Goal: Information Seeking & Learning: Compare options

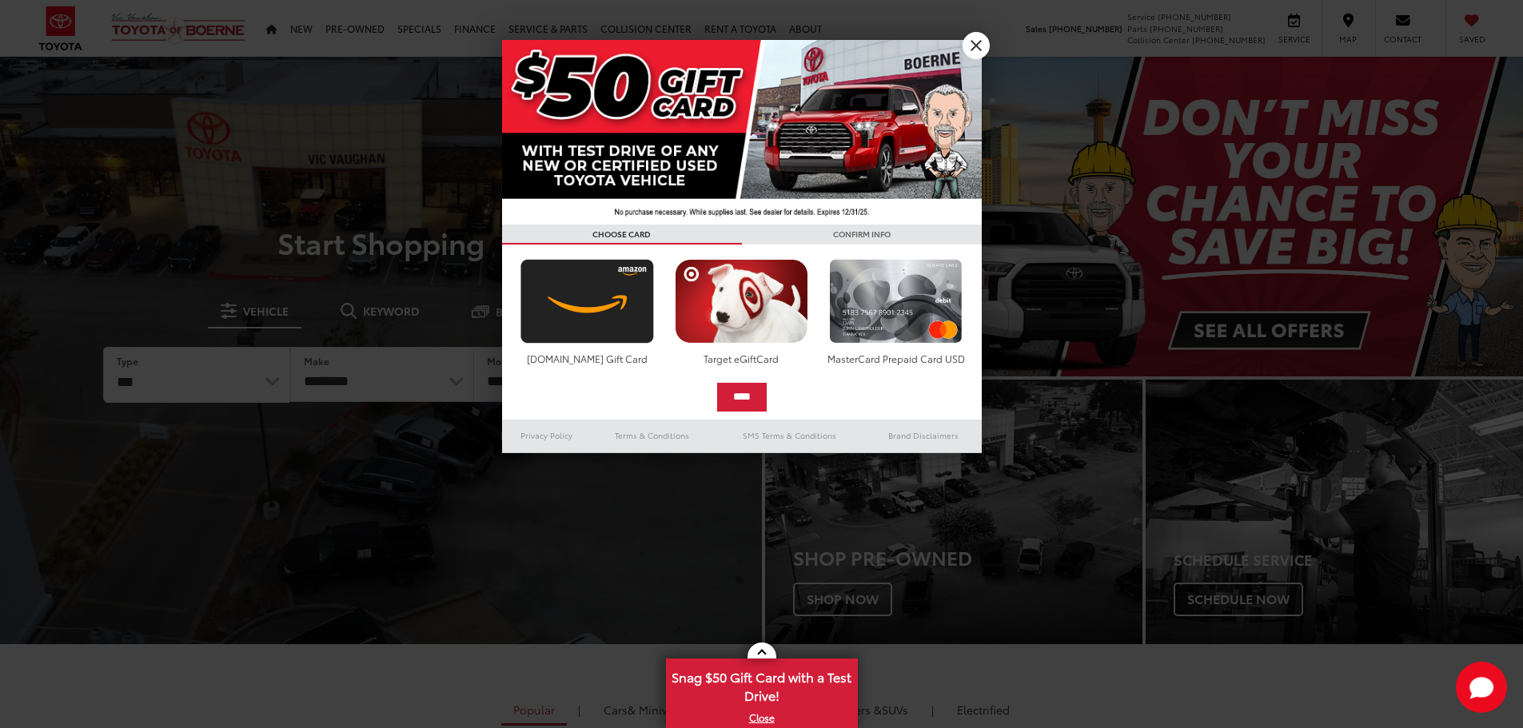
select select "******"
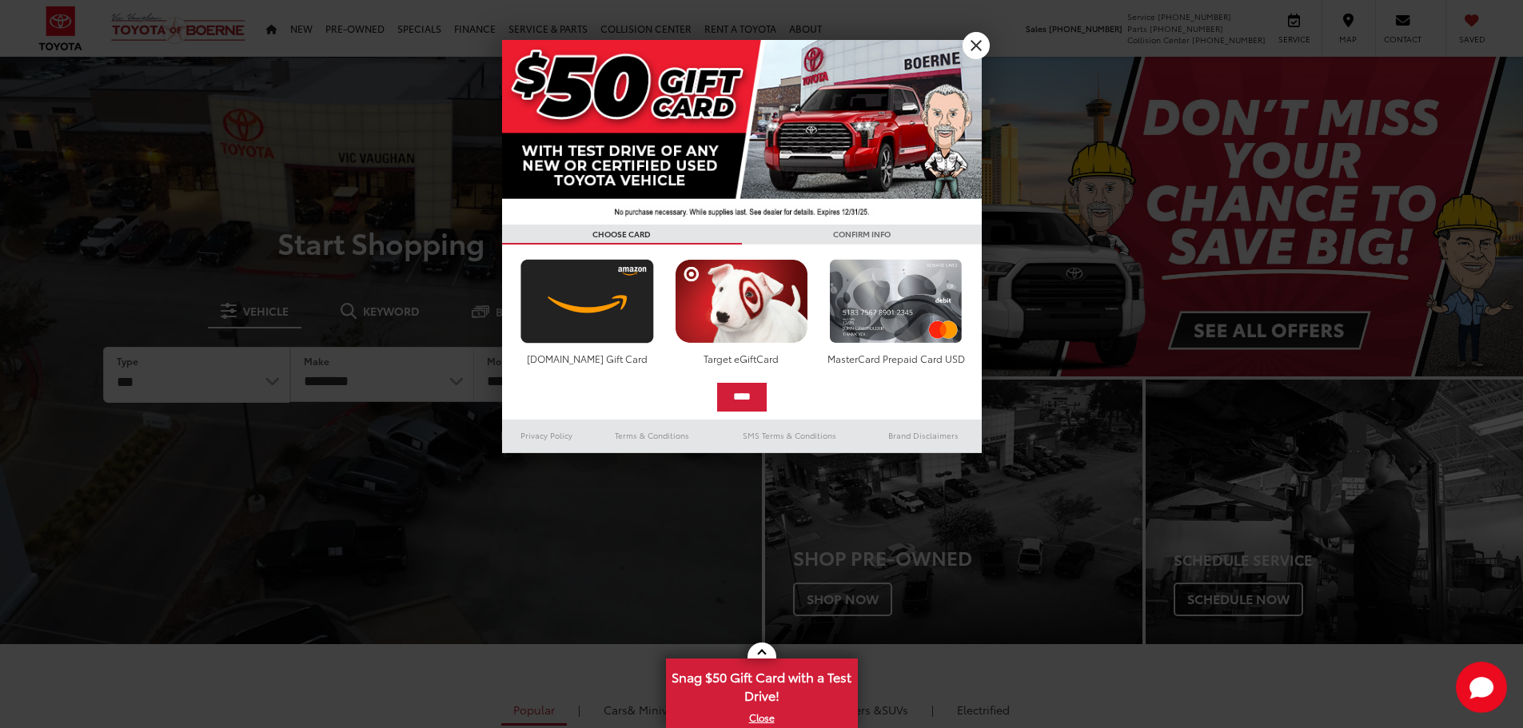
click at [104, 348] on select "*** *** **** *********" at bounding box center [196, 375] width 185 height 55
select select "******"
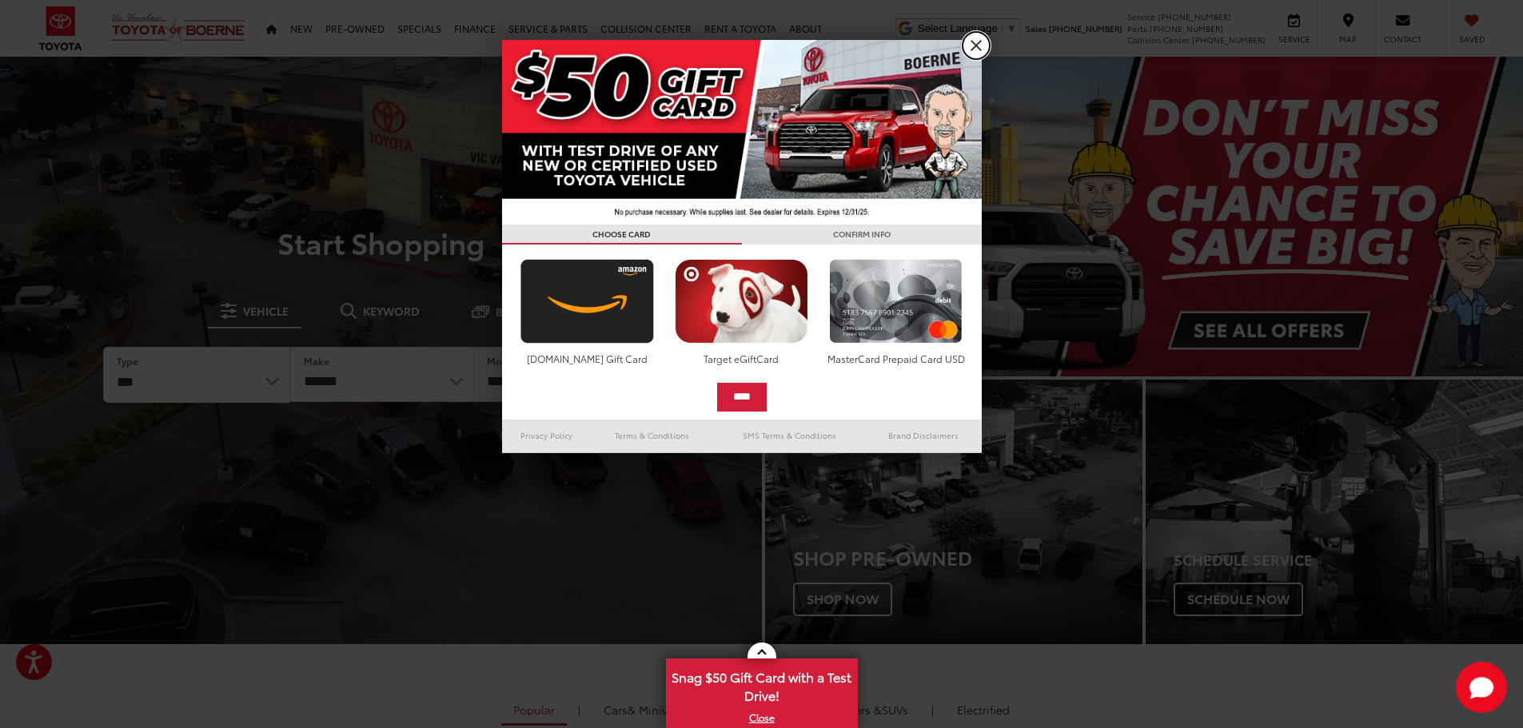
click at [969, 46] on link "X" at bounding box center [976, 45] width 27 height 27
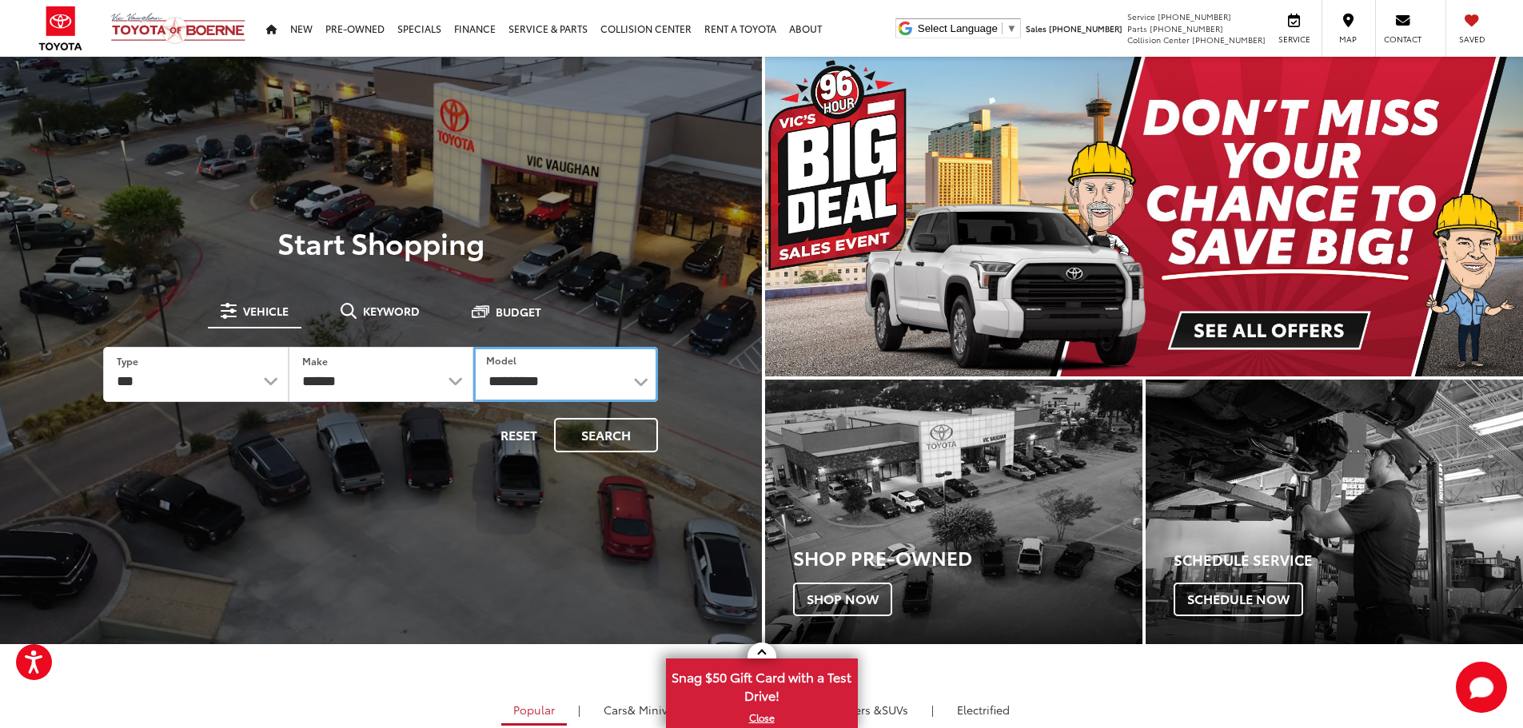
click at [561, 378] on select "**********" at bounding box center [565, 374] width 185 height 55
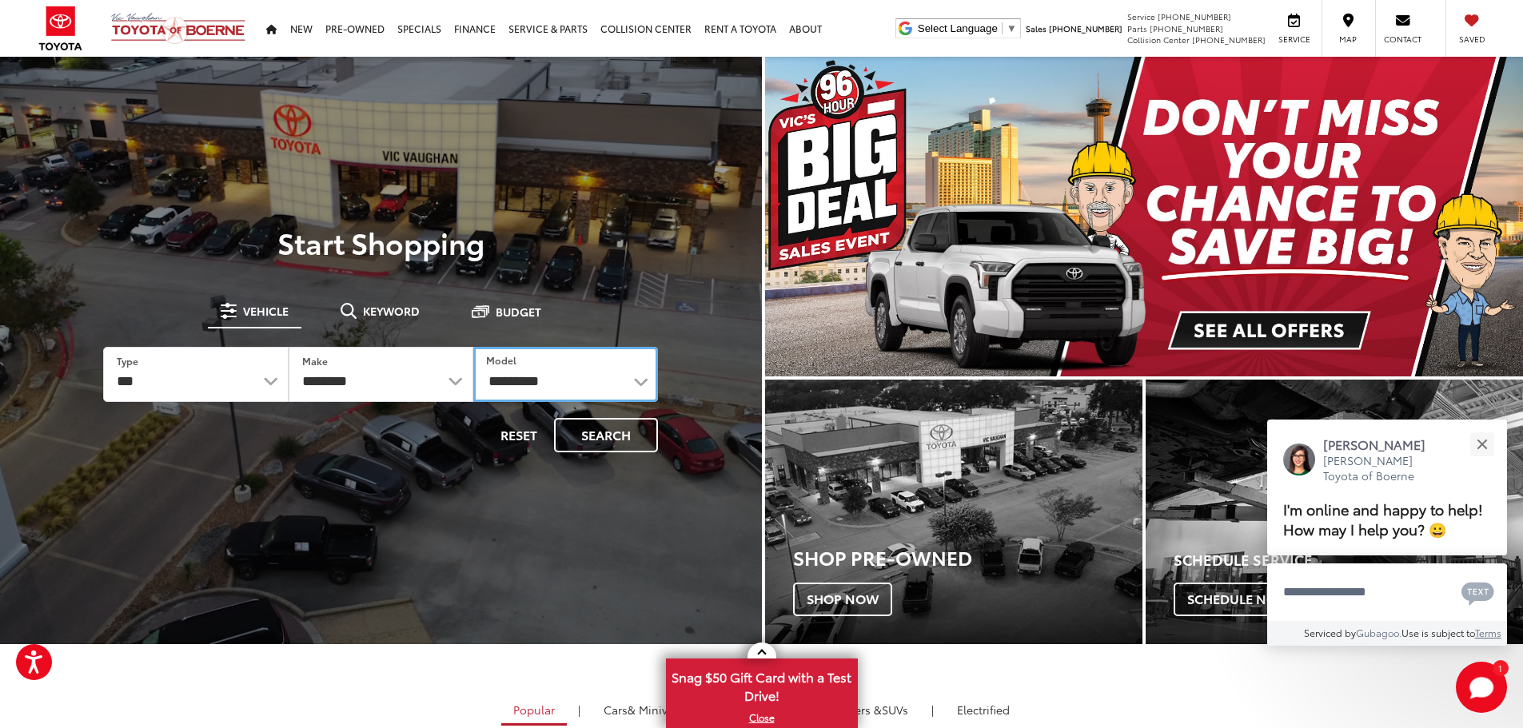
click at [552, 381] on select "**********" at bounding box center [565, 374] width 185 height 55
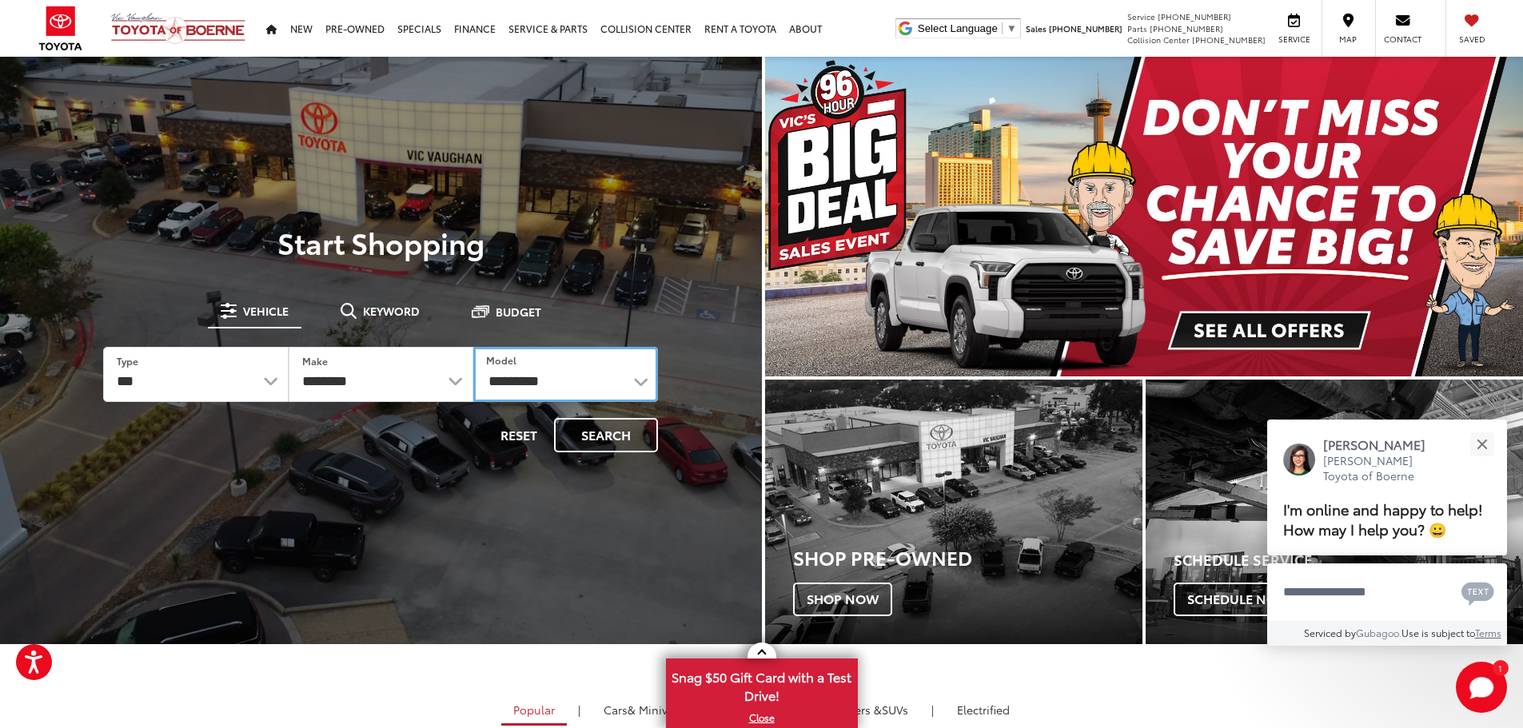
select select "******"
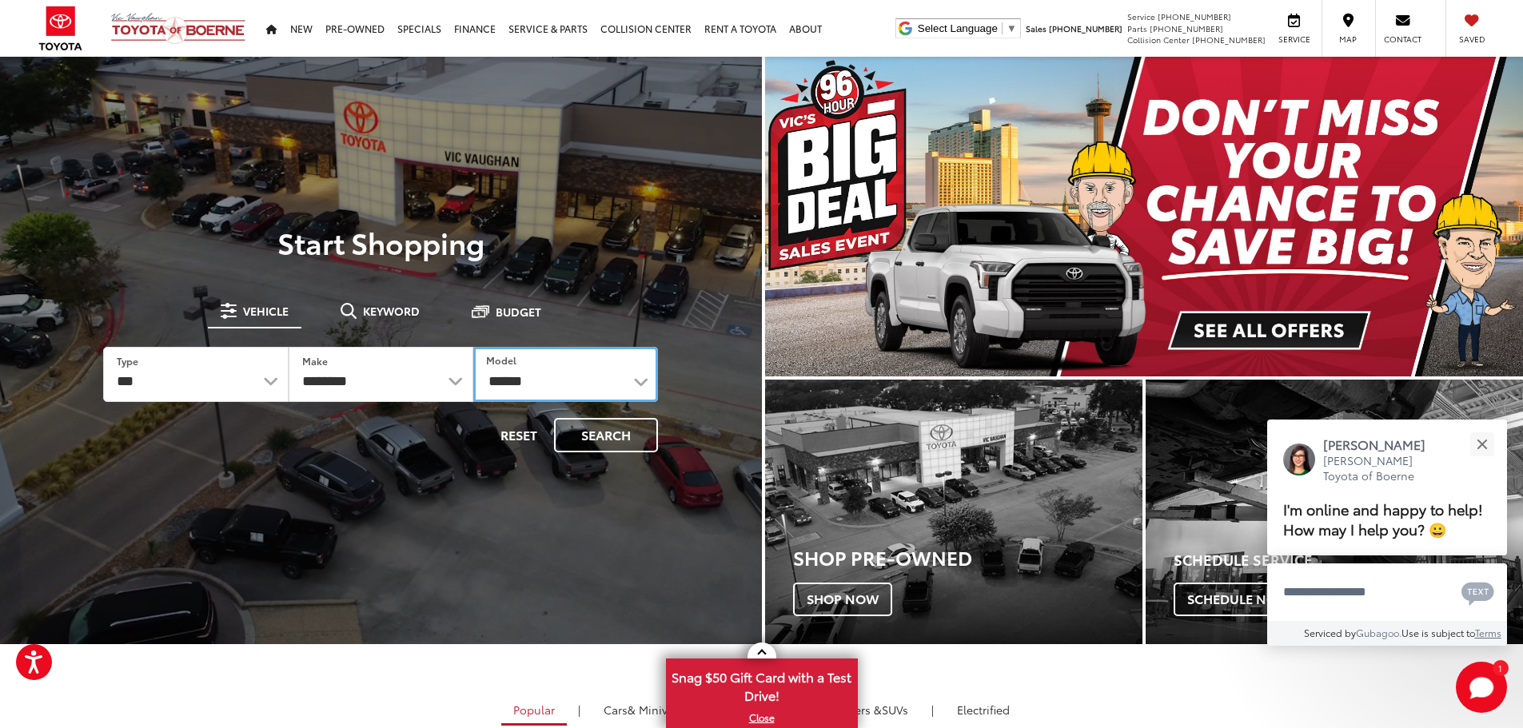
click at [473, 347] on select "**********" at bounding box center [565, 374] width 185 height 55
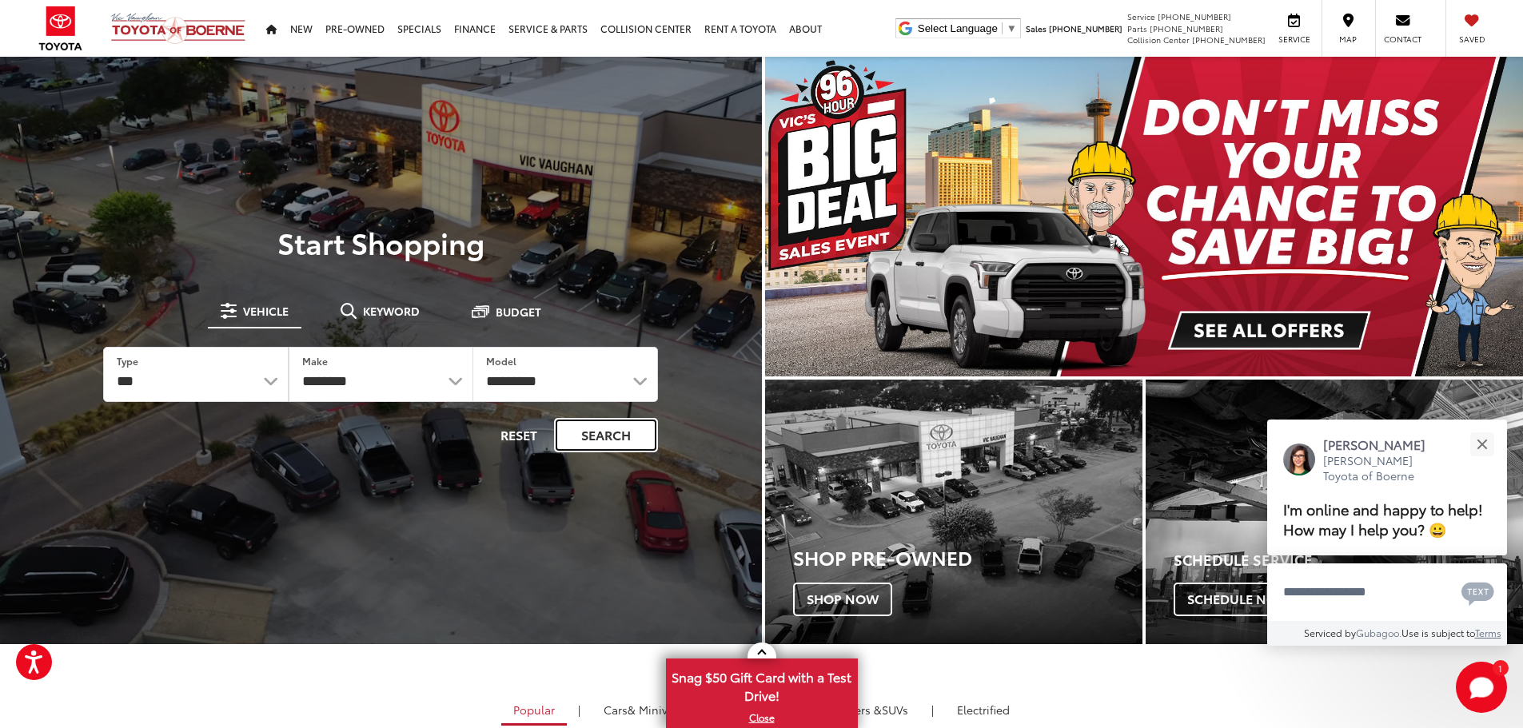
click at [586, 425] on button "Search" at bounding box center [606, 435] width 104 height 34
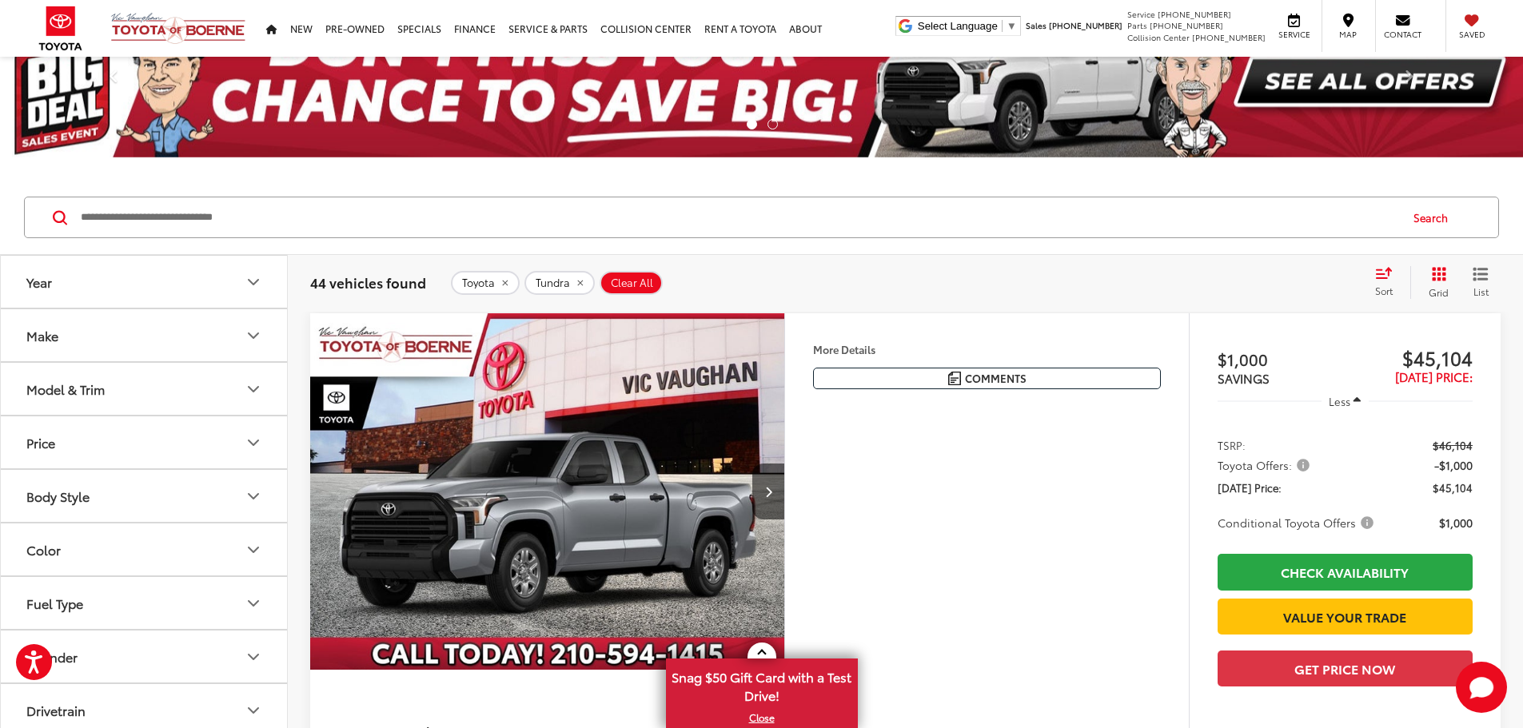
scroll to position [80, 0]
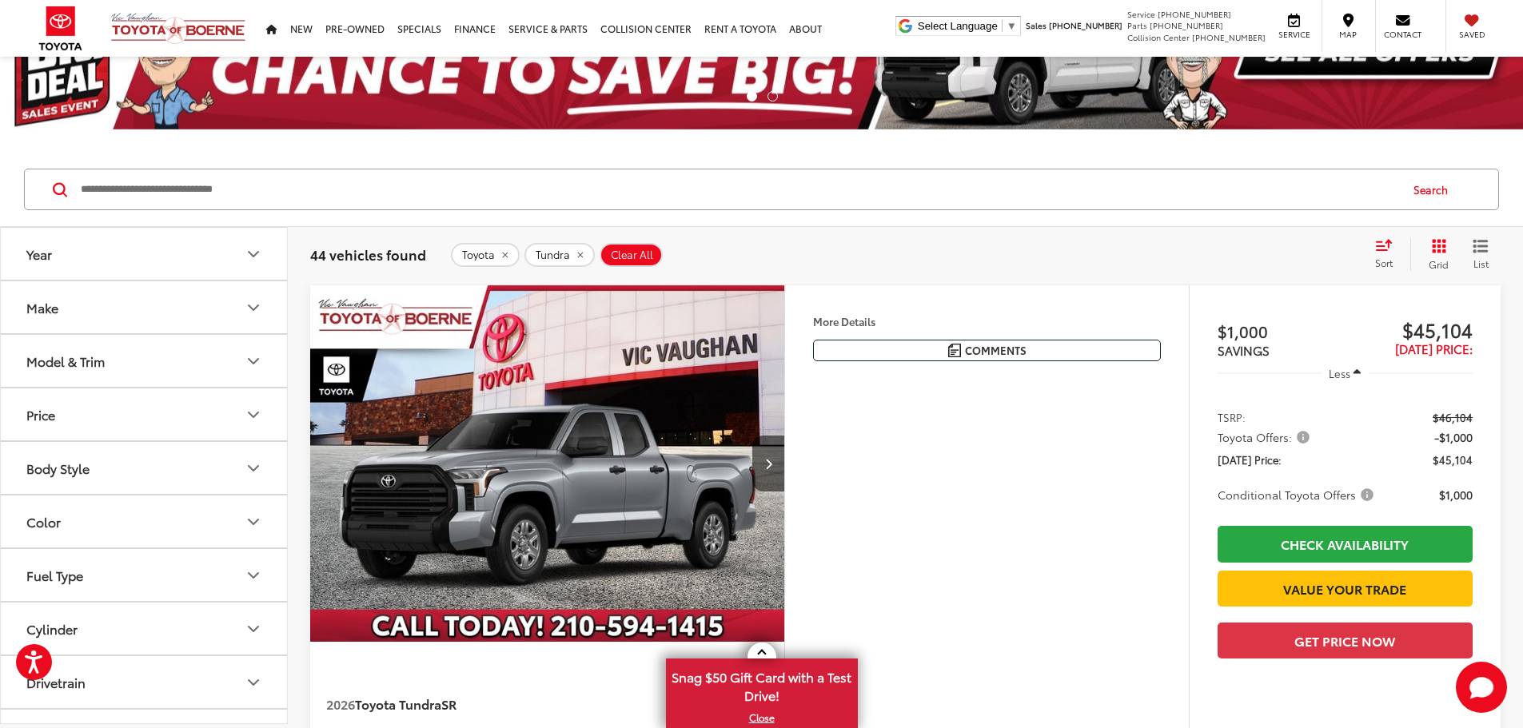
click at [252, 355] on icon "Model & Trim" at bounding box center [253, 361] width 19 height 19
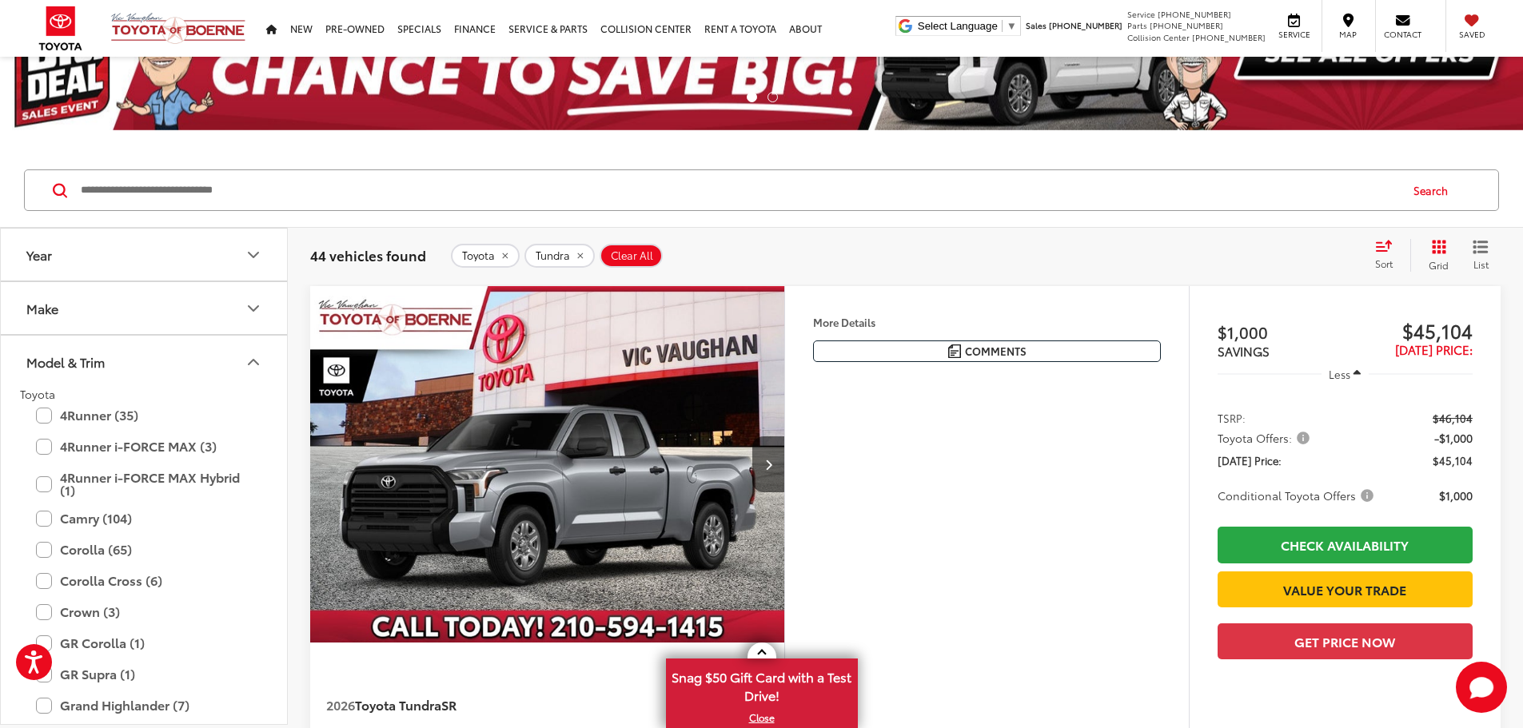
scroll to position [0, 0]
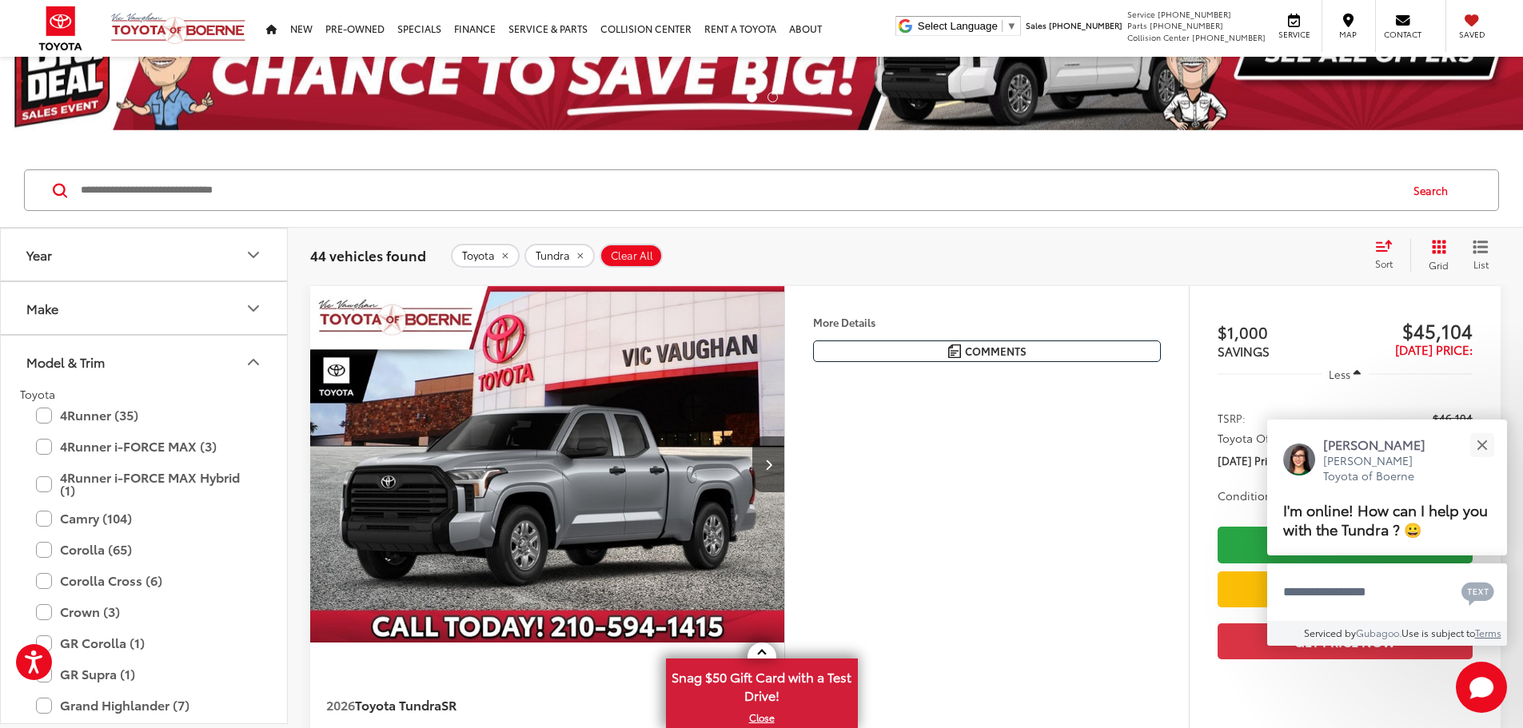
click at [249, 357] on icon "Model & Trim" at bounding box center [253, 362] width 19 height 19
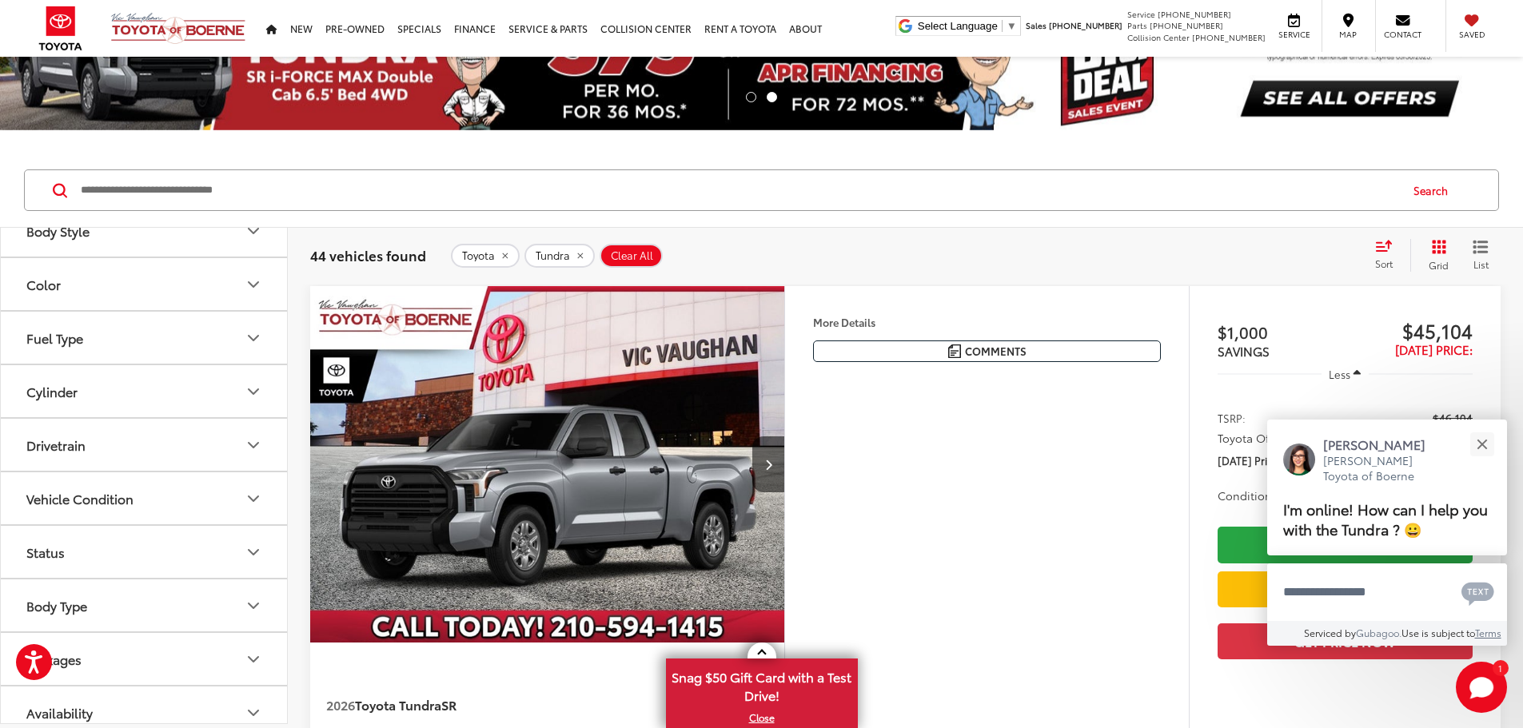
scroll to position [240, 0]
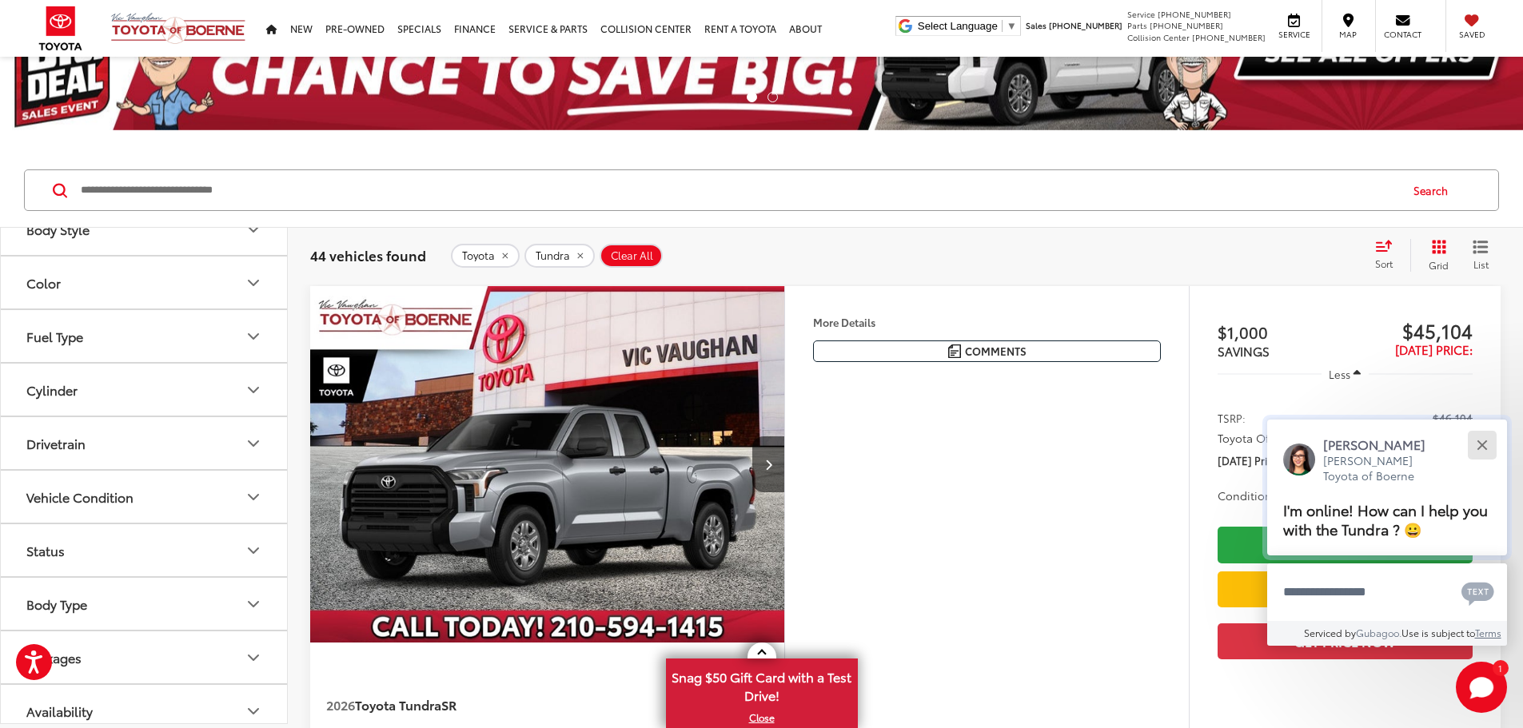
click at [1480, 437] on button "Close" at bounding box center [1482, 445] width 34 height 34
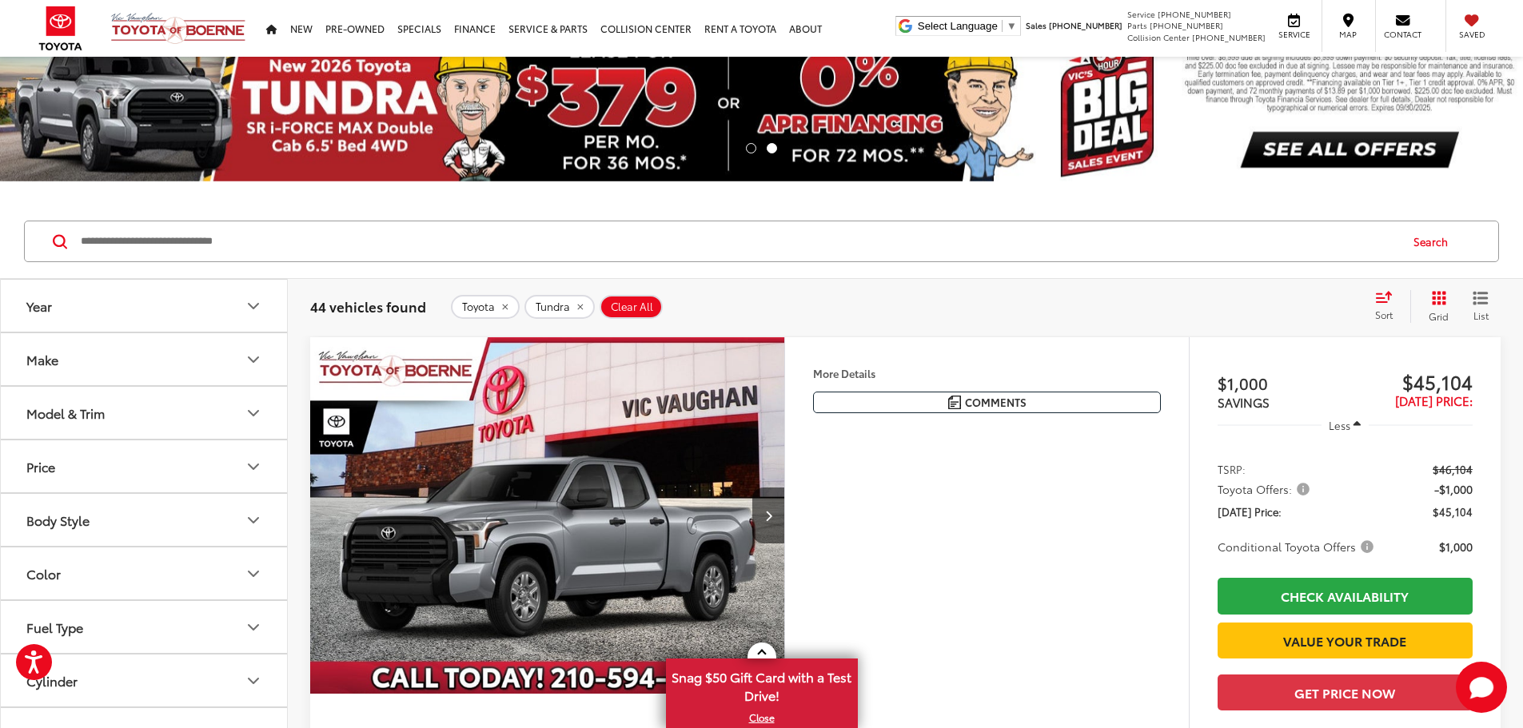
scroll to position [0, 0]
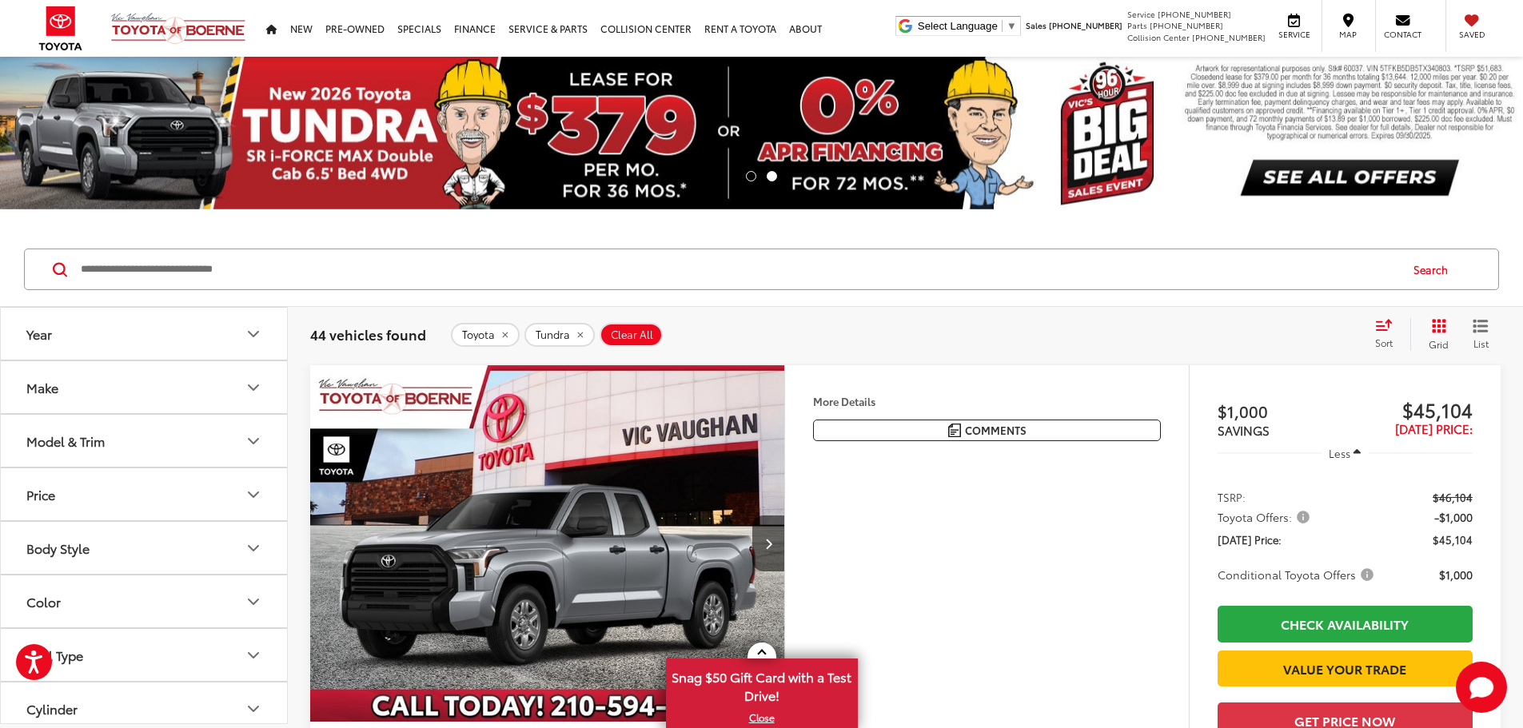
click at [253, 339] on icon "Year" at bounding box center [253, 334] width 19 height 19
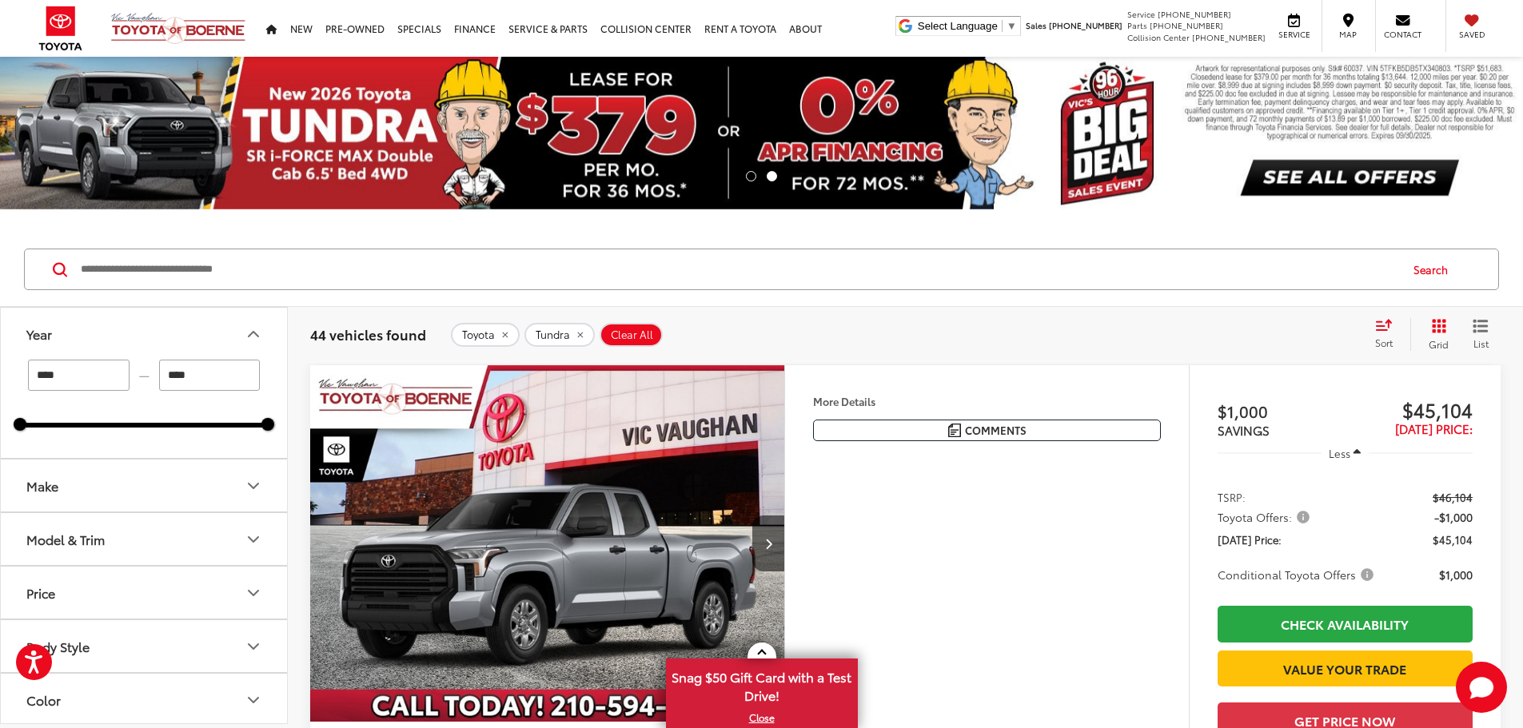
click at [253, 337] on icon "Year" at bounding box center [253, 334] width 19 height 19
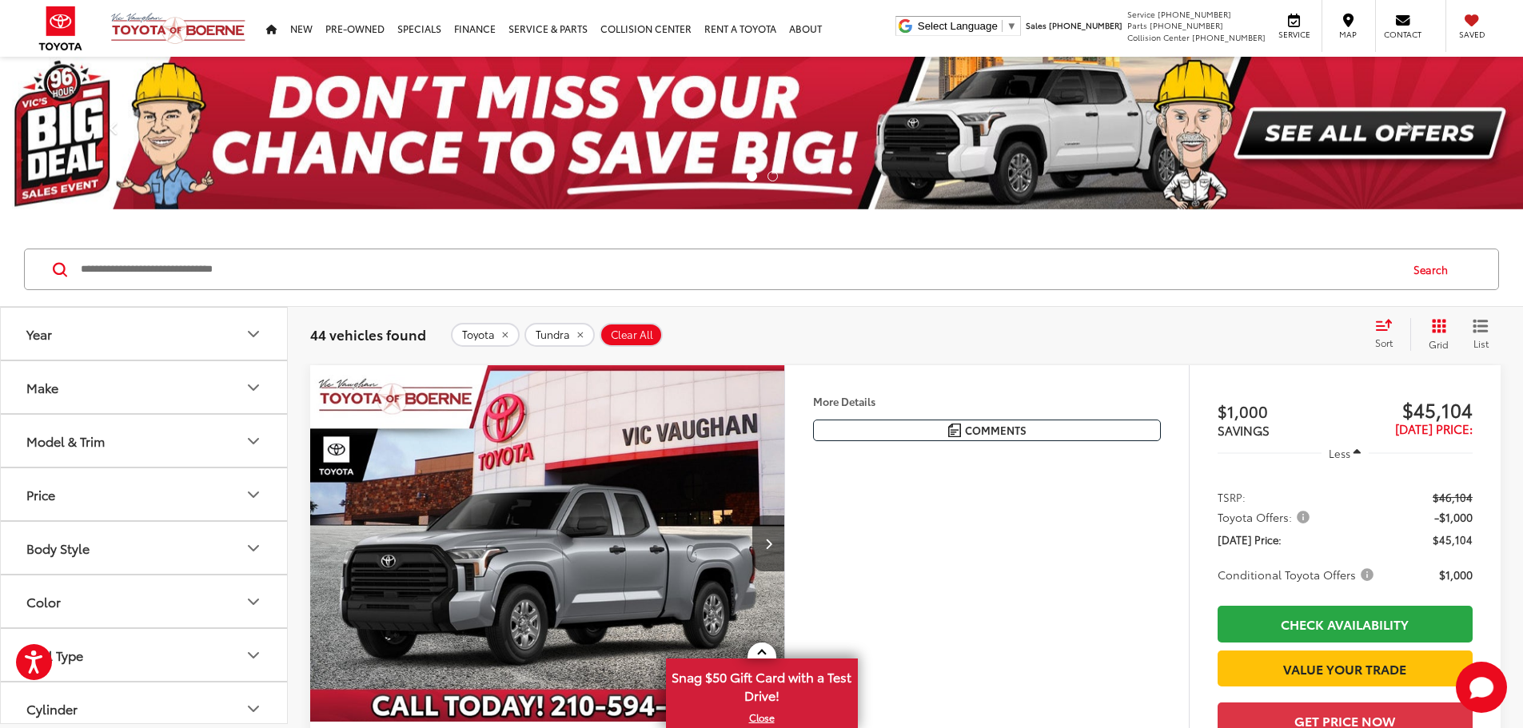
click at [250, 389] on icon "Make" at bounding box center [253, 387] width 19 height 19
click at [250, 388] on icon "Make" at bounding box center [254, 387] width 10 height 5
click at [253, 442] on icon "Model & Trim" at bounding box center [254, 441] width 10 height 5
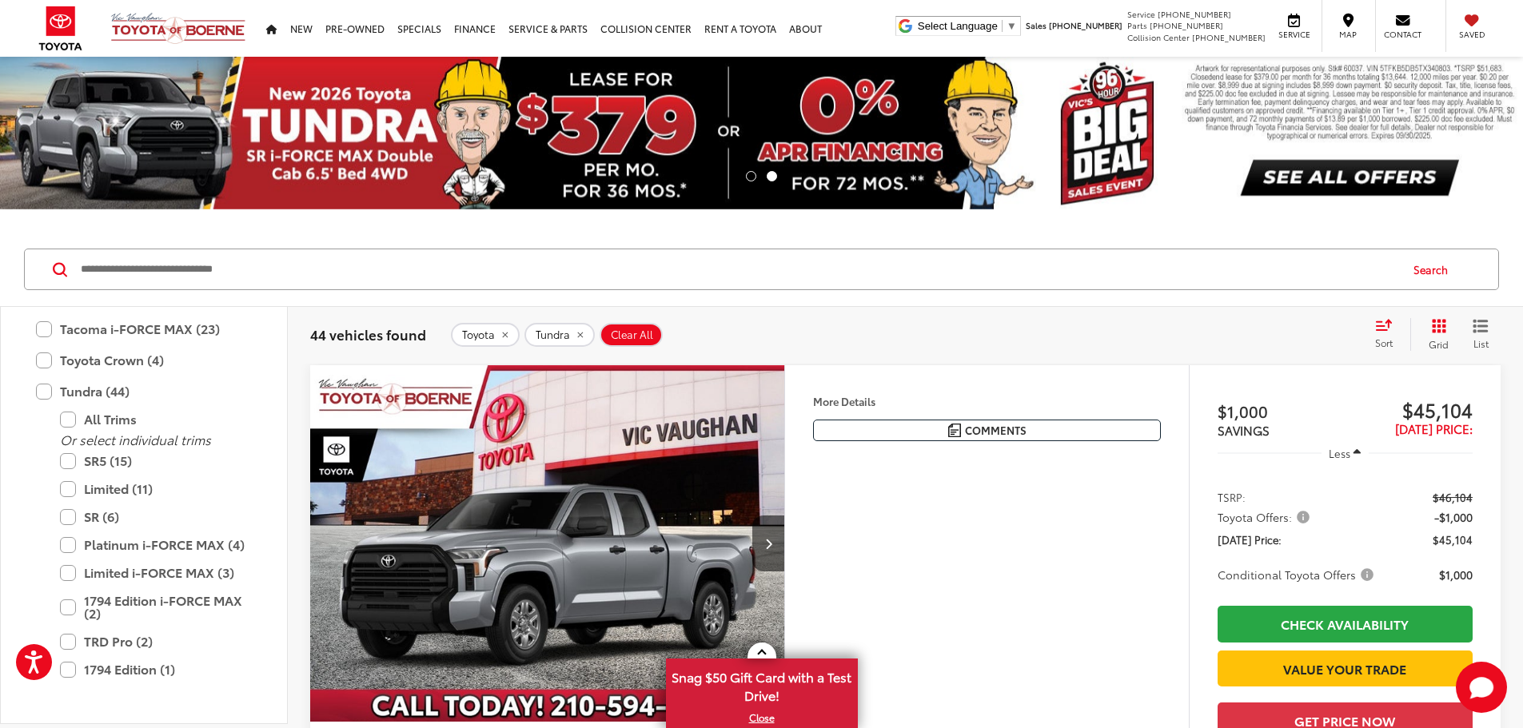
scroll to position [790, 0]
click at [65, 567] on label "Limited i-FORCE MAX (3)" at bounding box center [156, 572] width 192 height 28
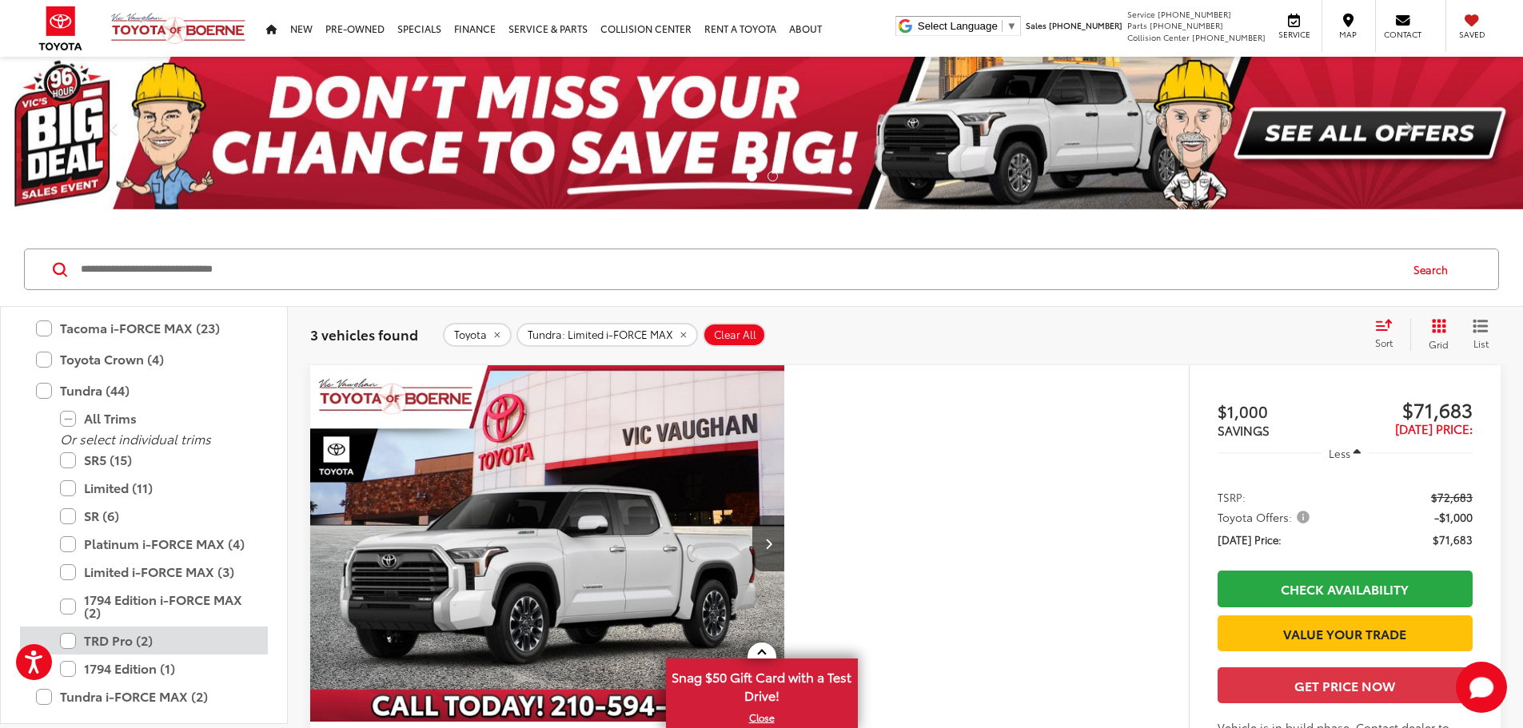
click at [65, 640] on label "TRD Pro (2)" at bounding box center [156, 641] width 192 height 28
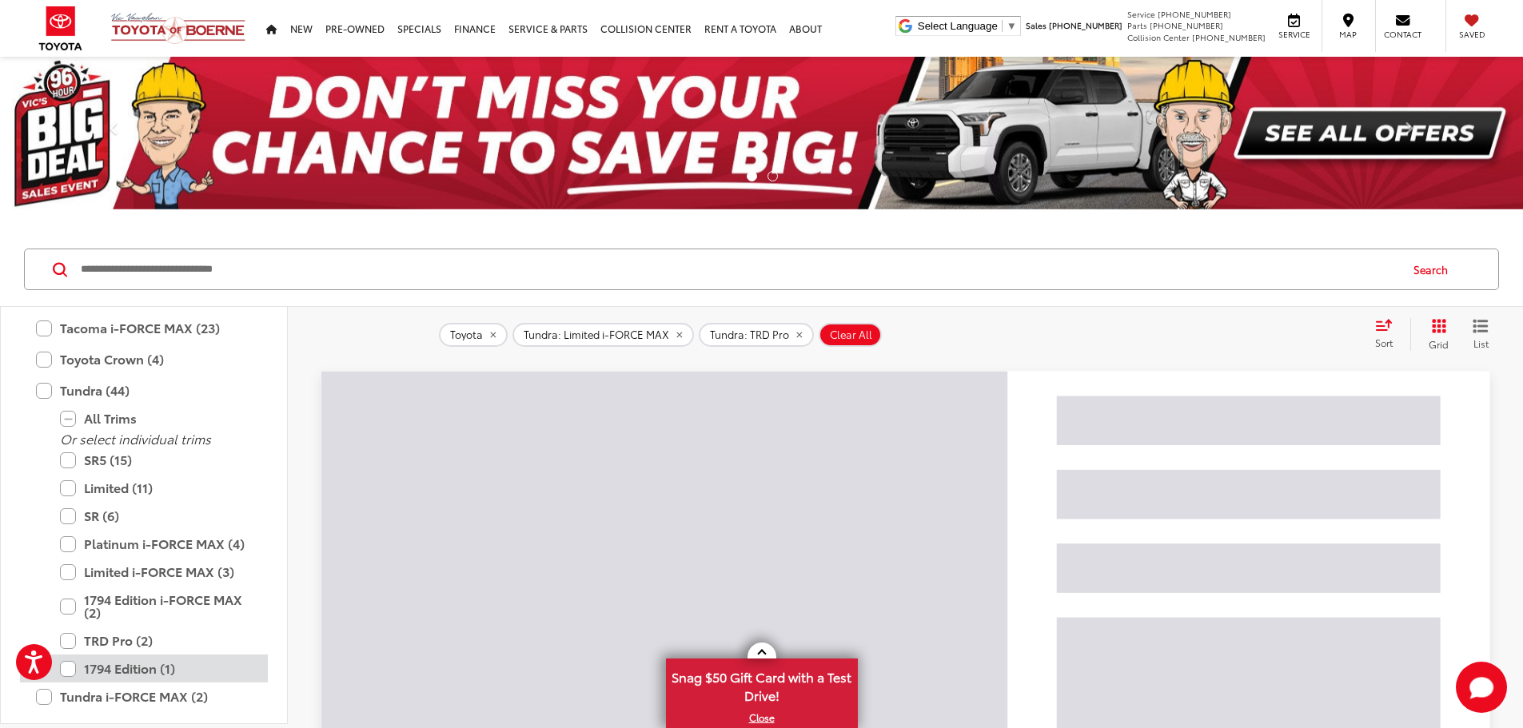
click at [68, 663] on label "1794 Edition (1)" at bounding box center [156, 669] width 192 height 28
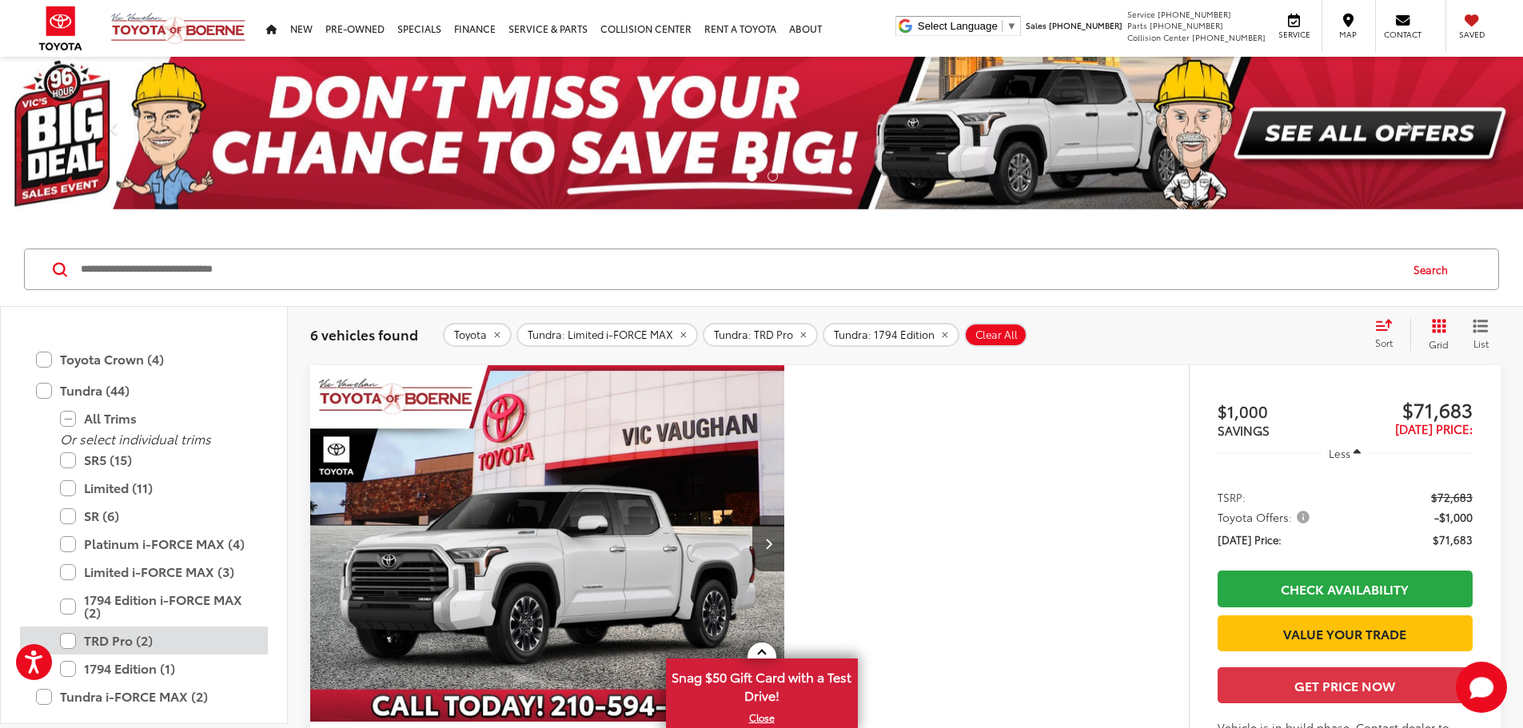
scroll to position [870, 0]
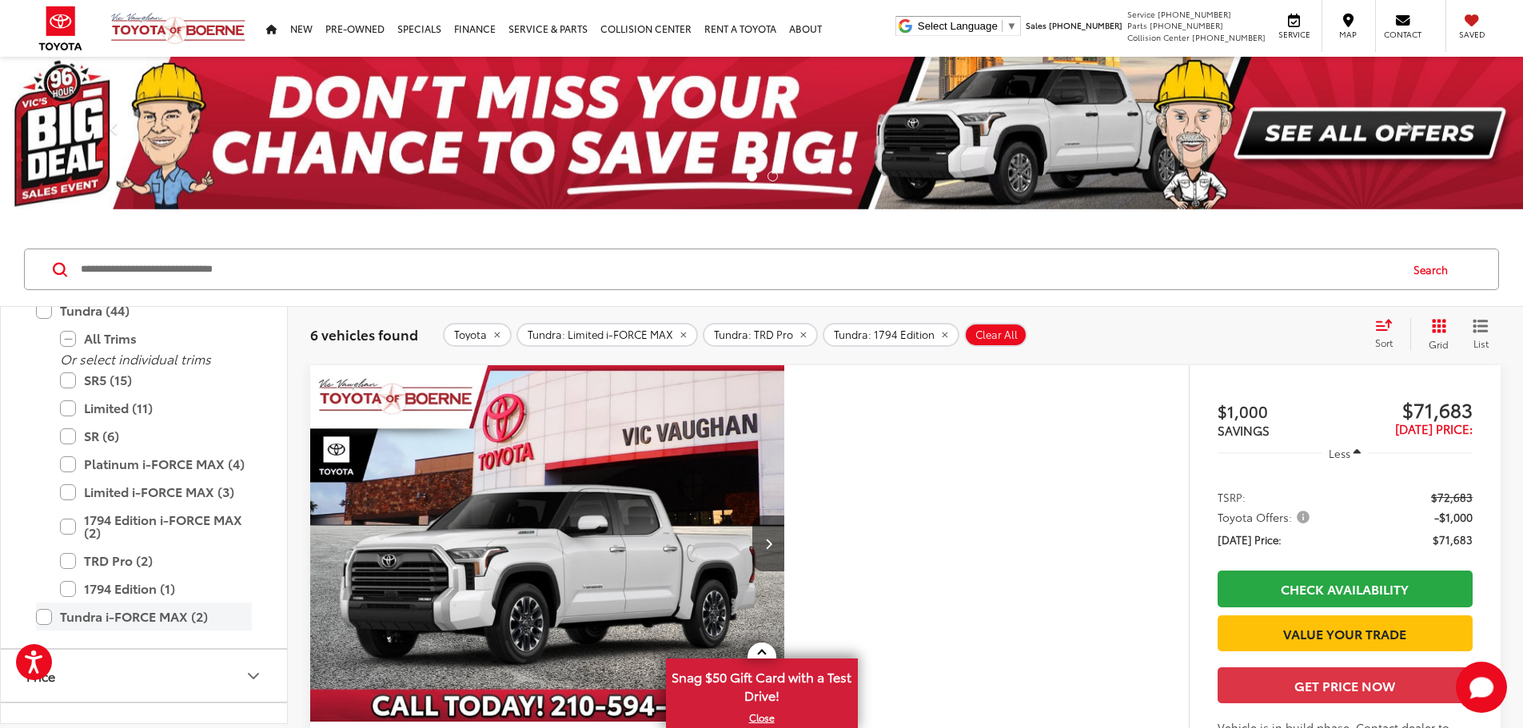
click at [49, 616] on label "Tundra i-FORCE MAX (2)" at bounding box center [144, 617] width 216 height 28
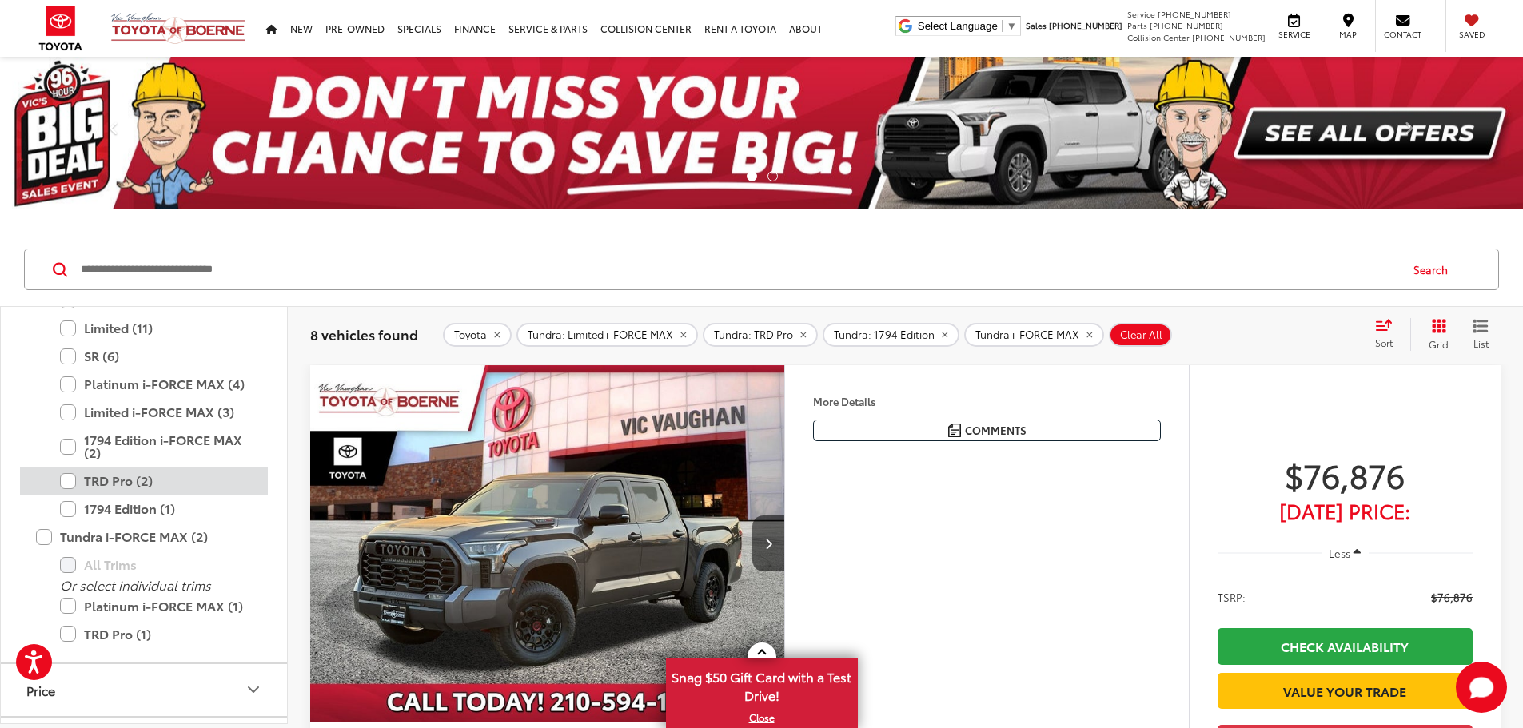
scroll to position [870, 0]
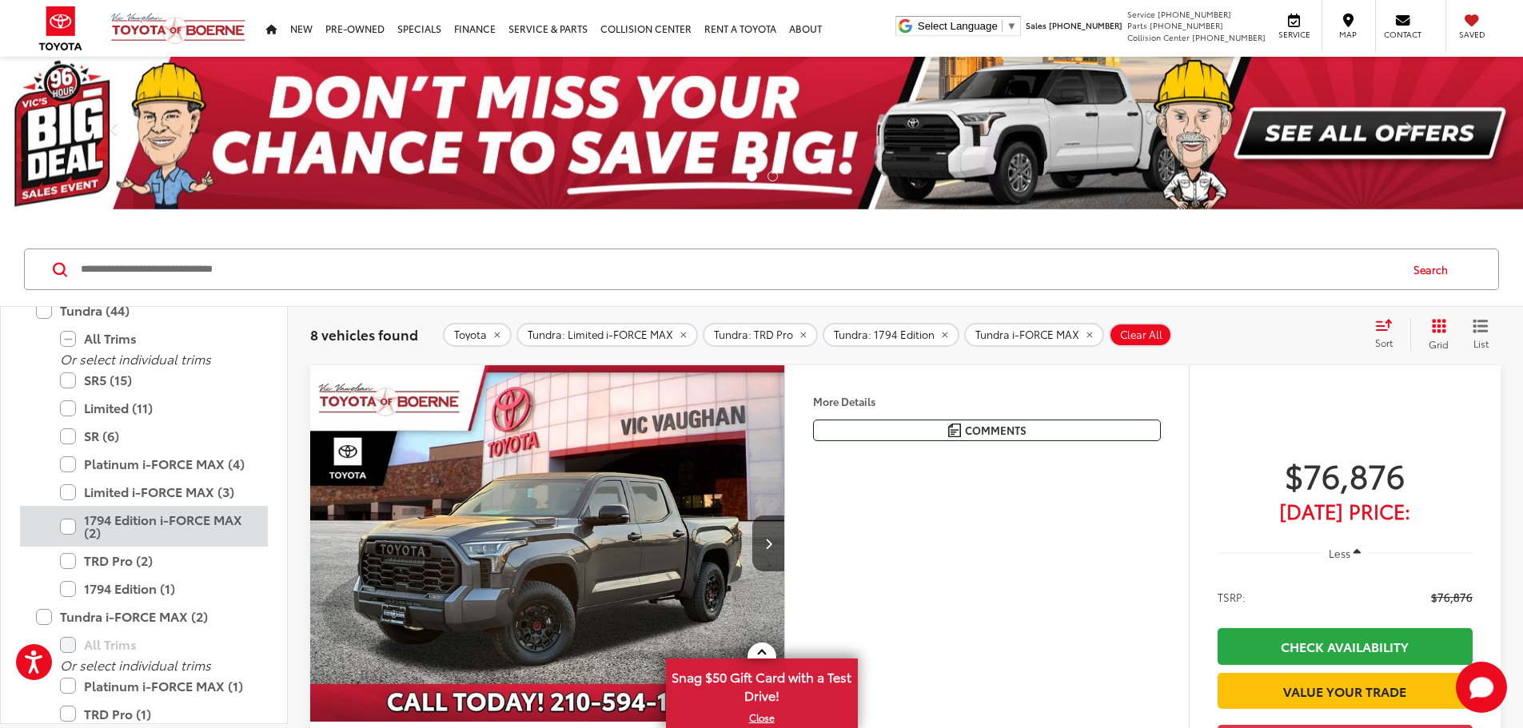
click at [71, 527] on label "1794 Edition i-FORCE MAX (2)" at bounding box center [156, 526] width 192 height 41
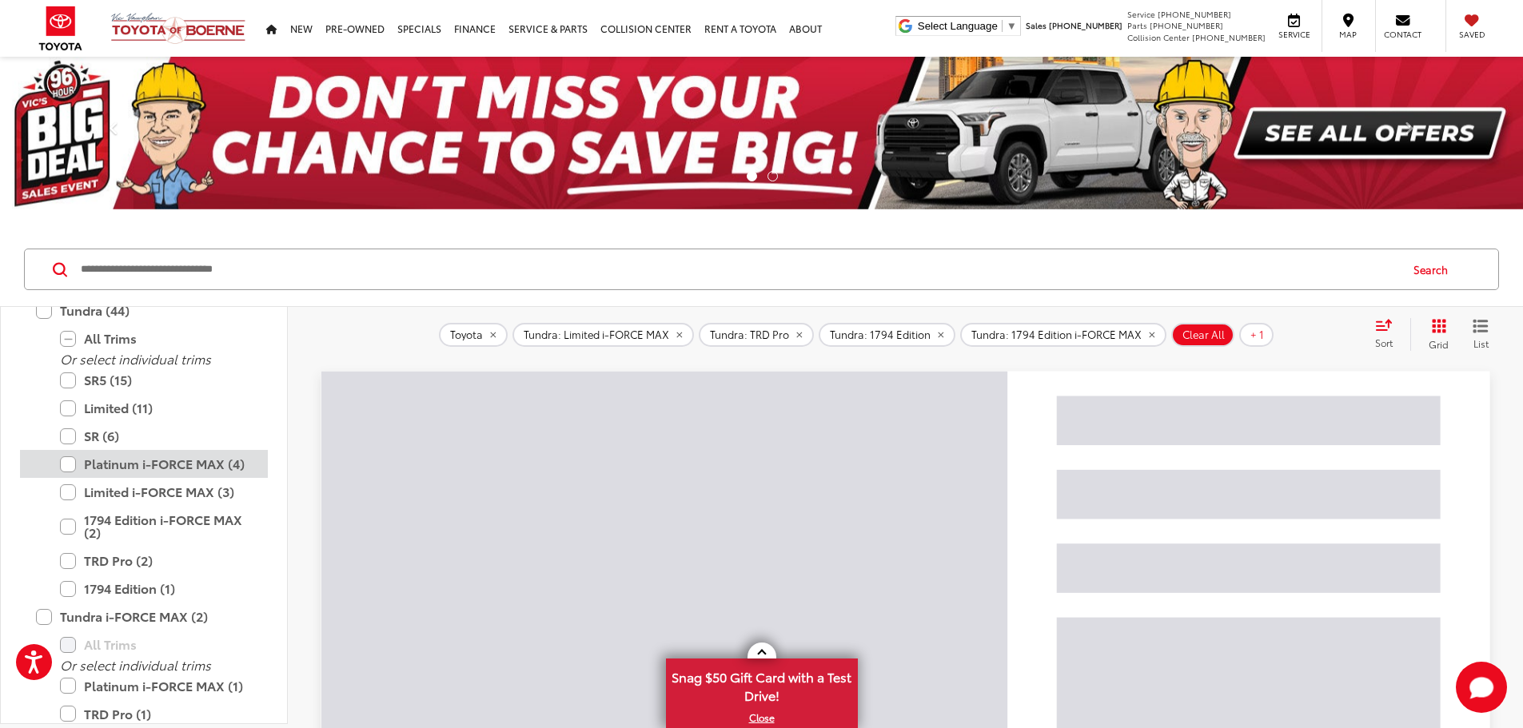
click at [68, 461] on label "Platinum i-FORCE MAX (4)" at bounding box center [156, 464] width 192 height 28
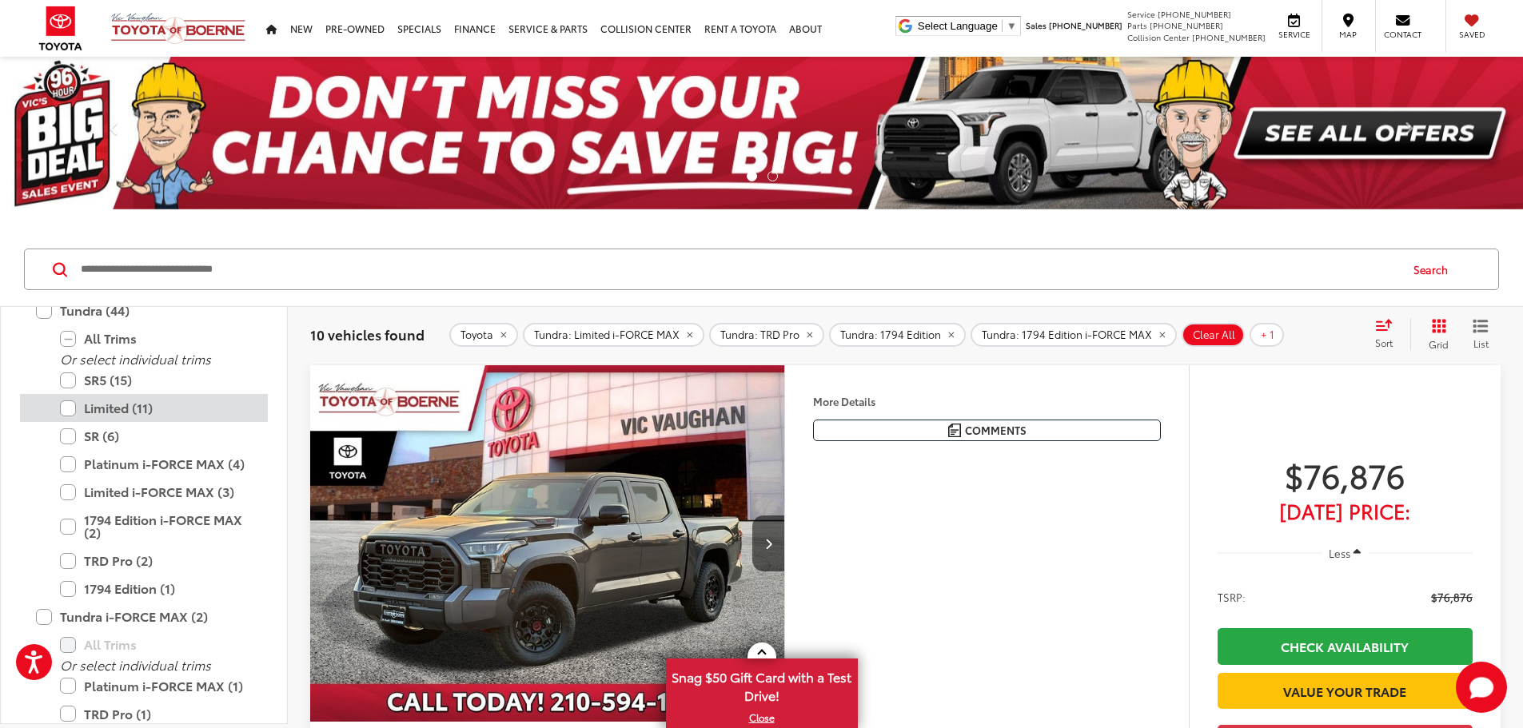
click at [66, 407] on label "Limited (11)" at bounding box center [156, 408] width 192 height 28
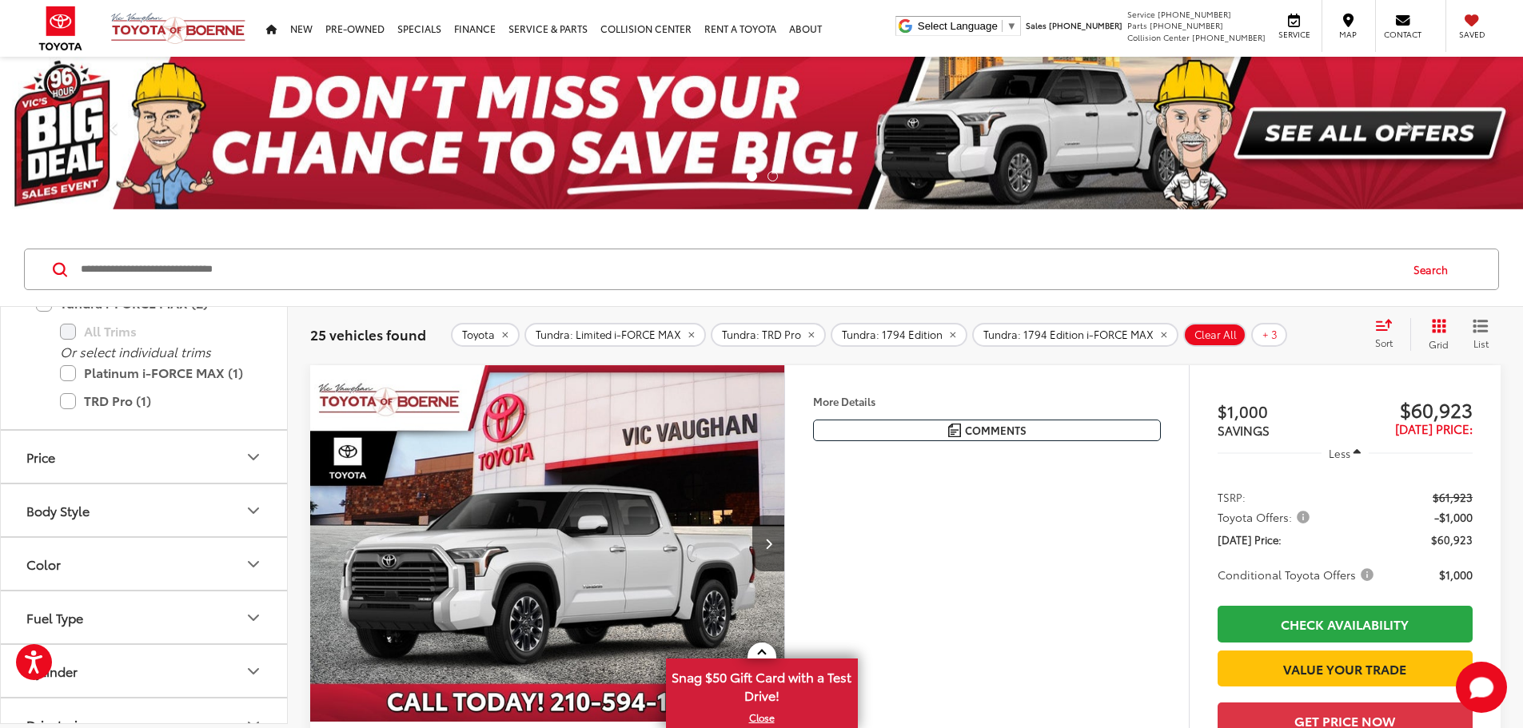
scroll to position [915, 0]
click at [138, 502] on button "Body Style" at bounding box center [145, 504] width 288 height 52
click at [33, 541] on label "4D CrewMax (3)" at bounding box center [75, 543] width 110 height 26
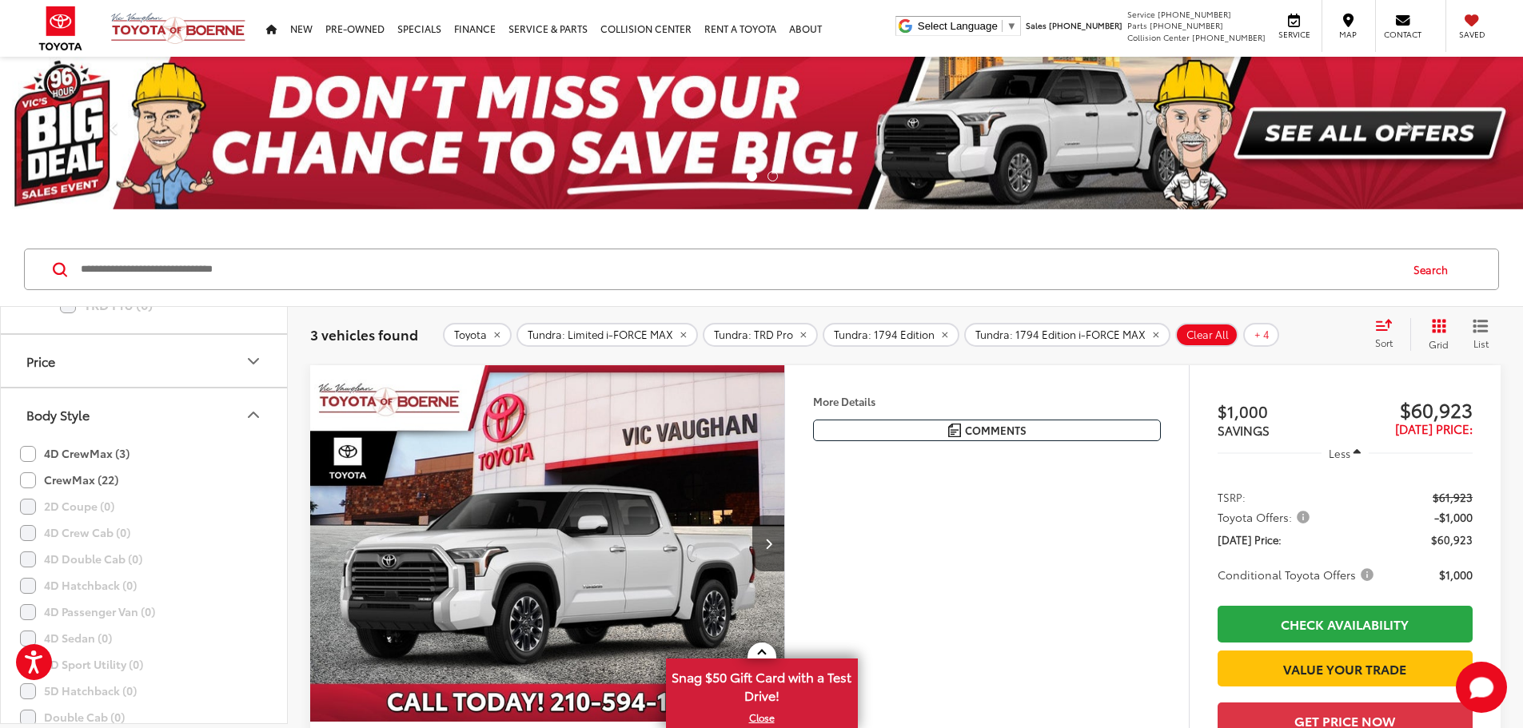
scroll to position [915, 0]
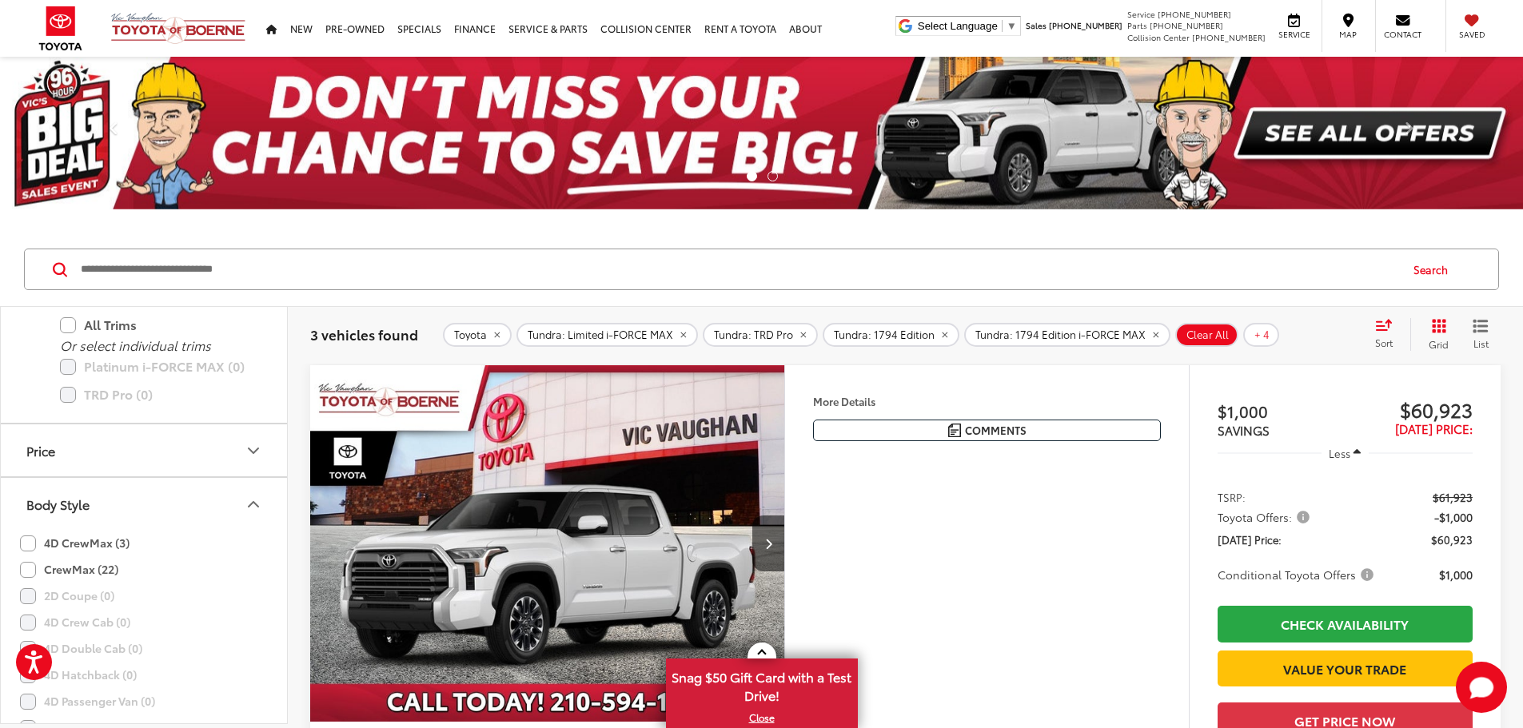
click at [26, 562] on label "CrewMax (22)" at bounding box center [69, 569] width 98 height 26
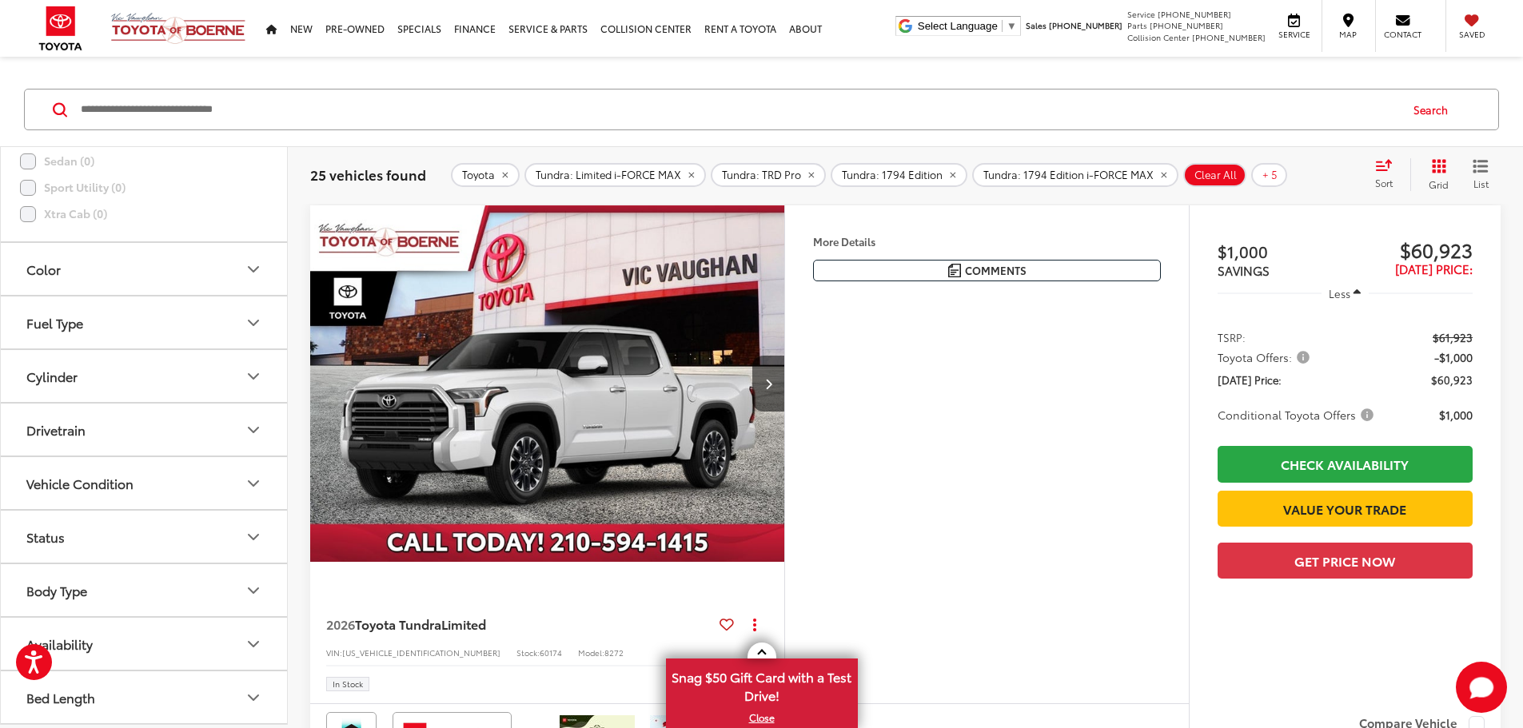
scroll to position [1370, 0]
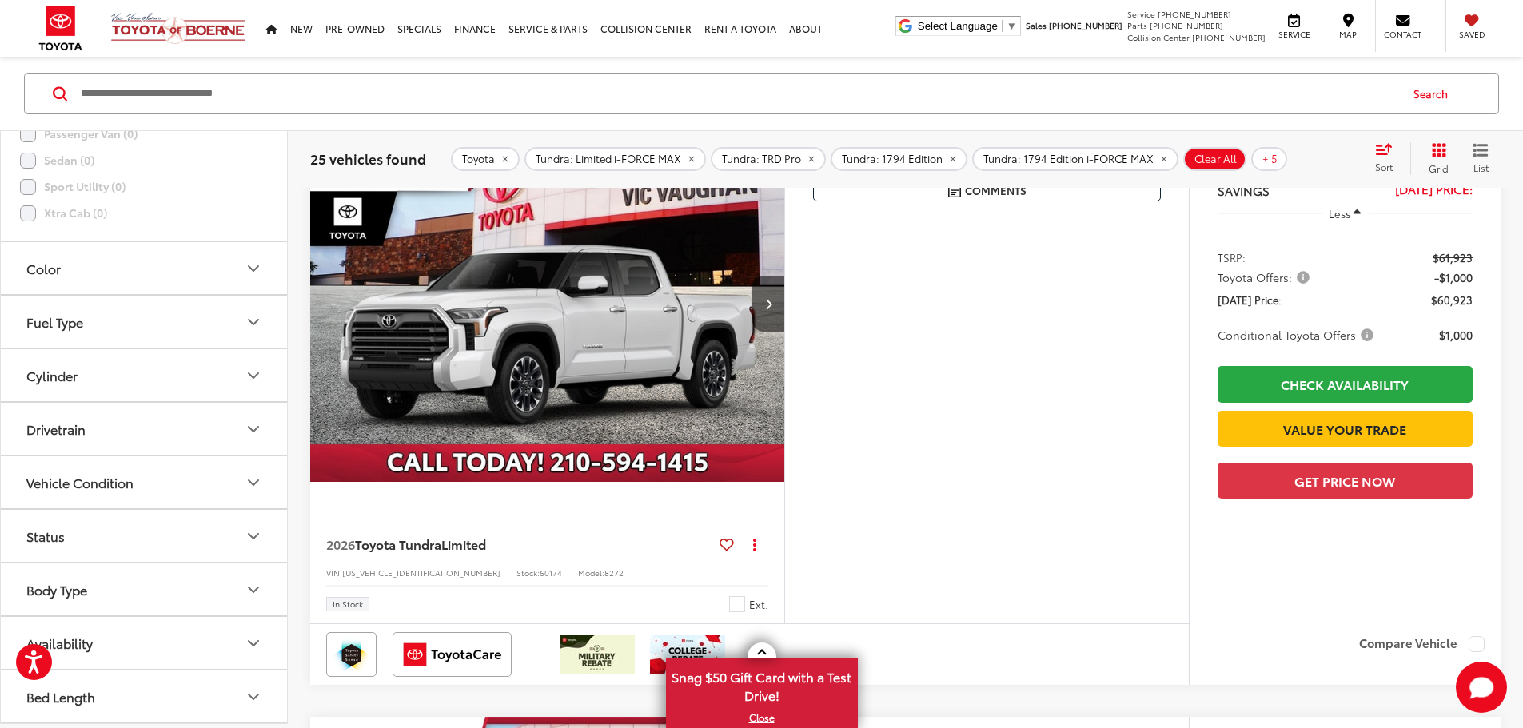
click at [1056, 466] on div "More Details Comments Dealer Comments Ice 2026 Toyota Tundra Limited RWD 10-Spe…" at bounding box center [986, 375] width 405 height 498
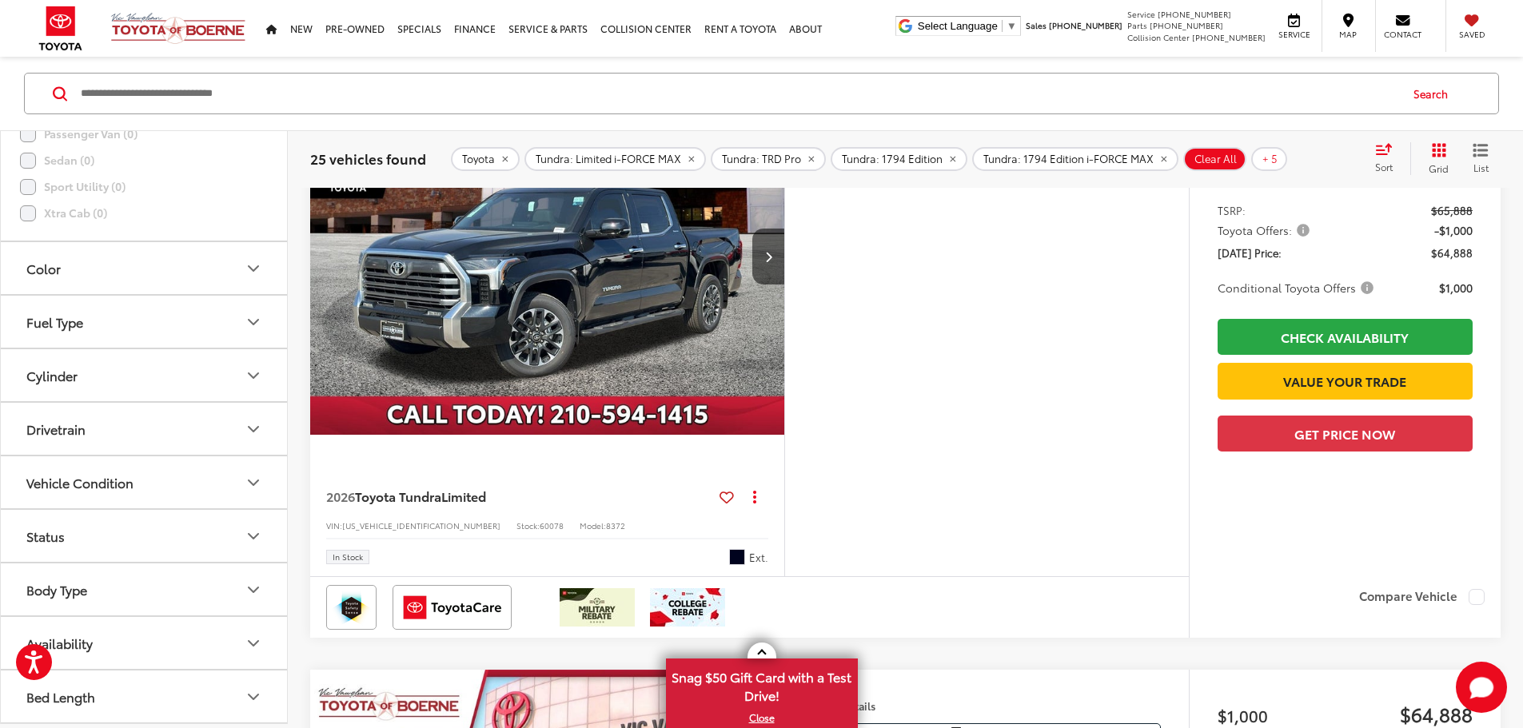
scroll to position [880, 0]
click at [0, 0] on button "More..." at bounding box center [0, 0] width 0 height 0
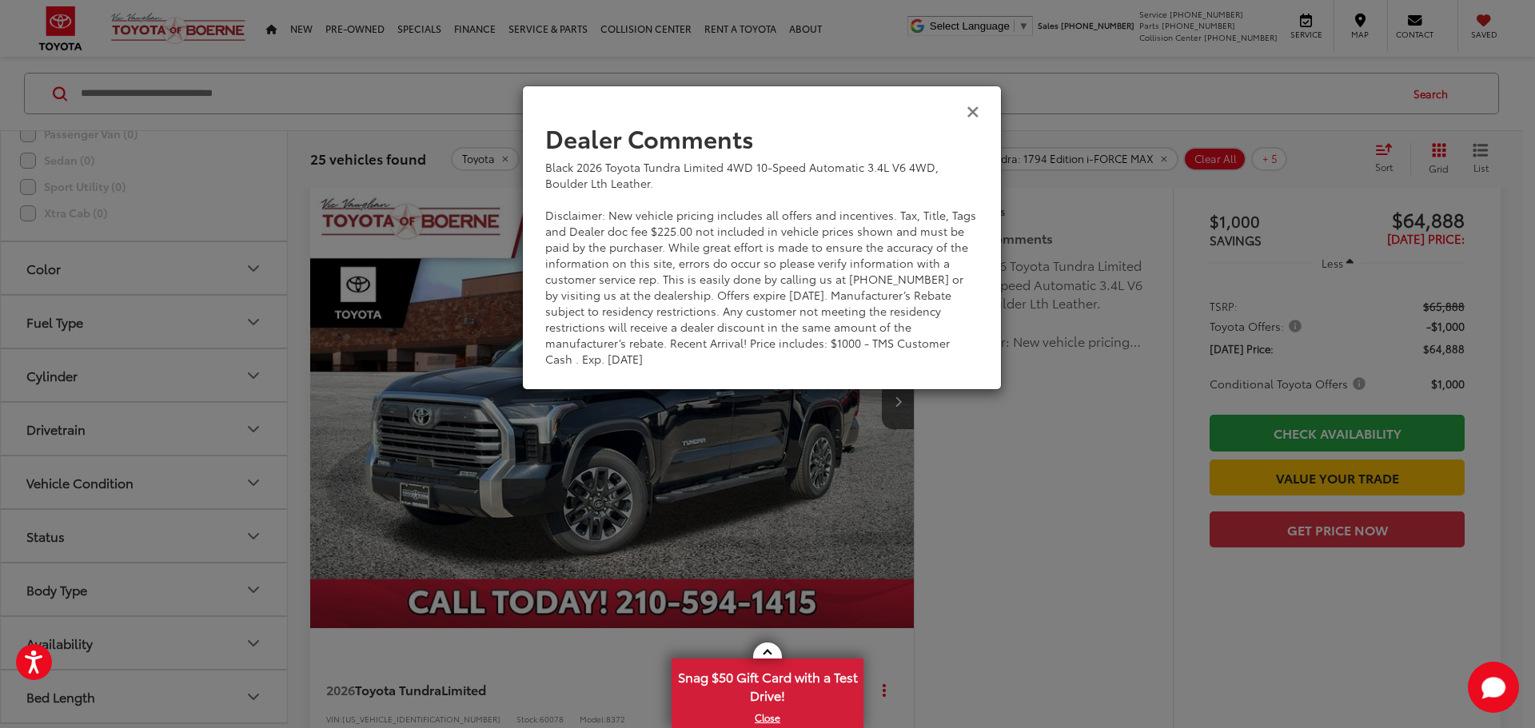
click at [978, 114] on icon "Close" at bounding box center [973, 110] width 13 height 17
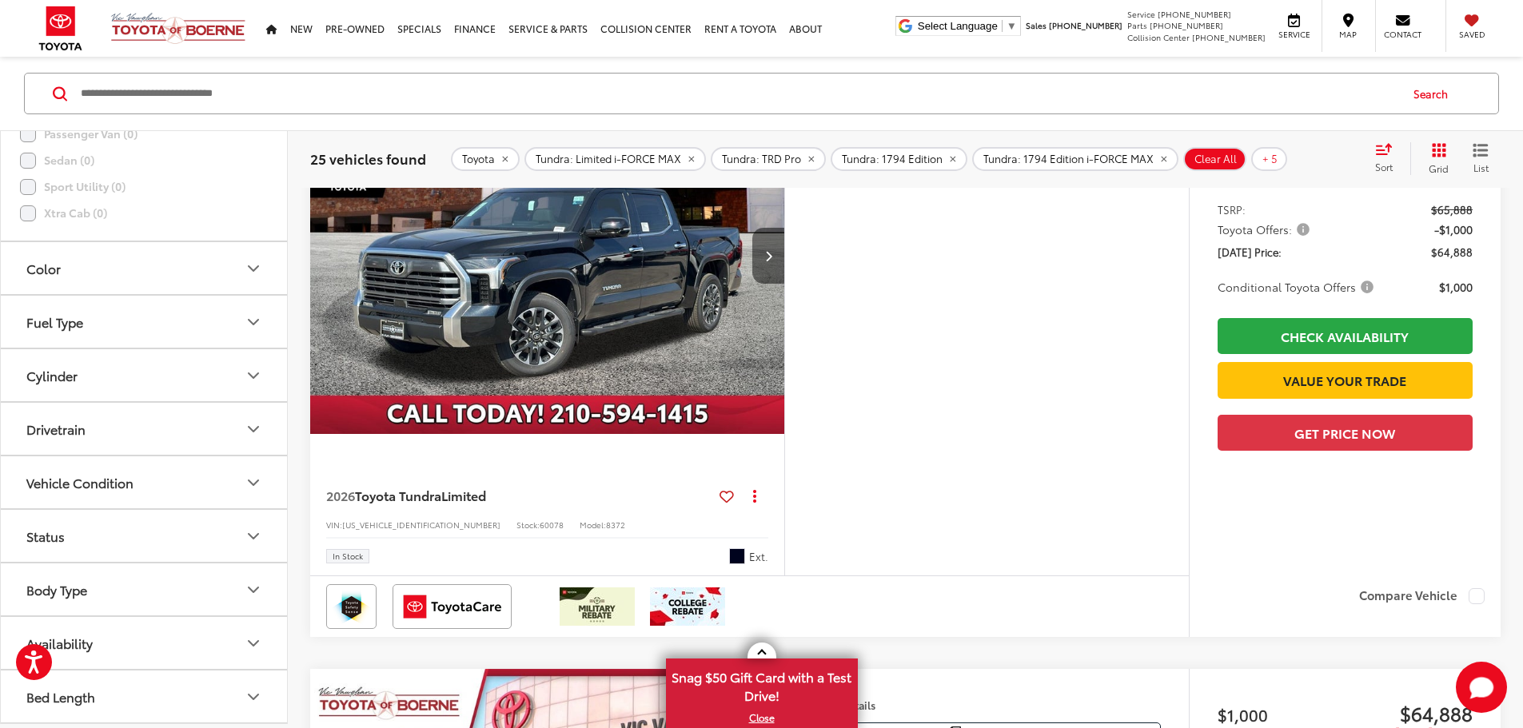
click at [784, 284] on button "Next image" at bounding box center [768, 256] width 32 height 56
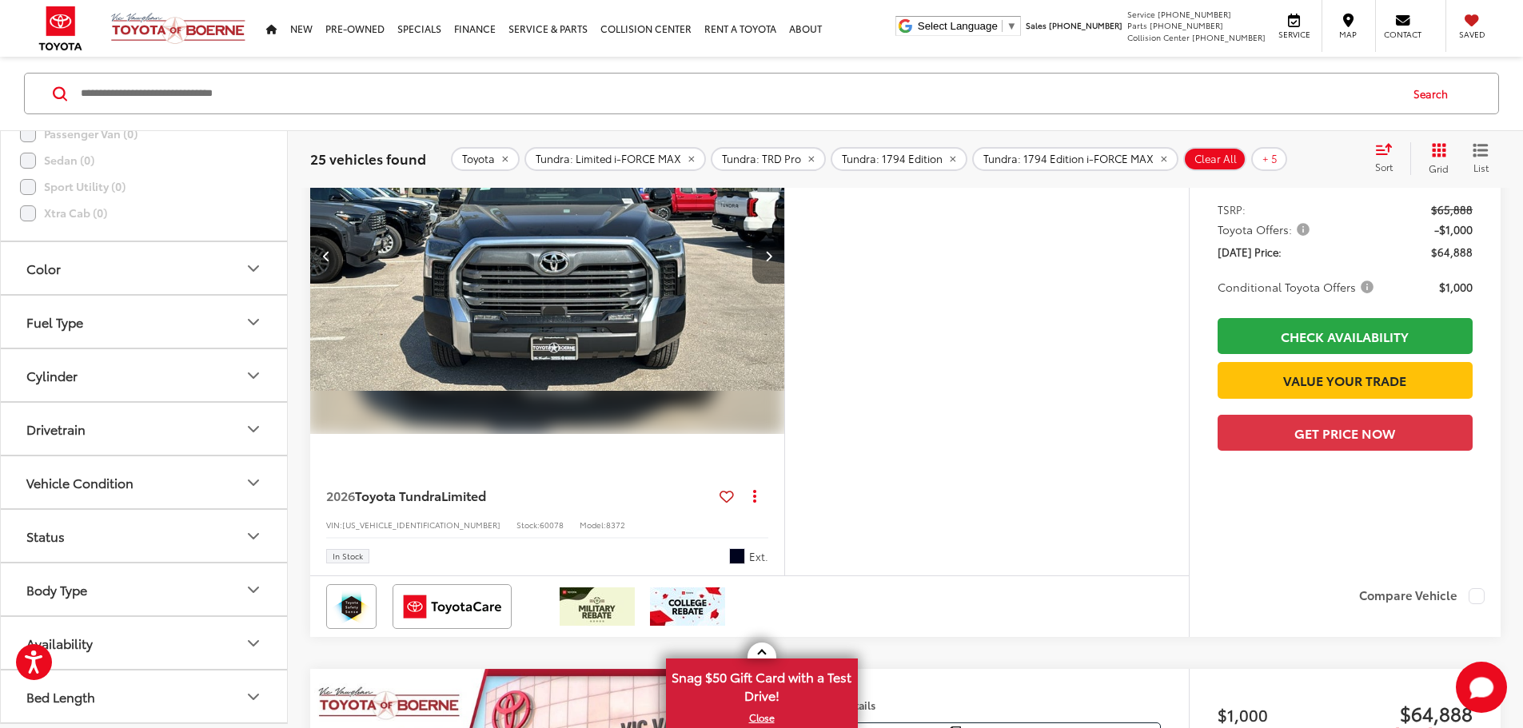
click at [784, 284] on button "Next image" at bounding box center [768, 256] width 32 height 56
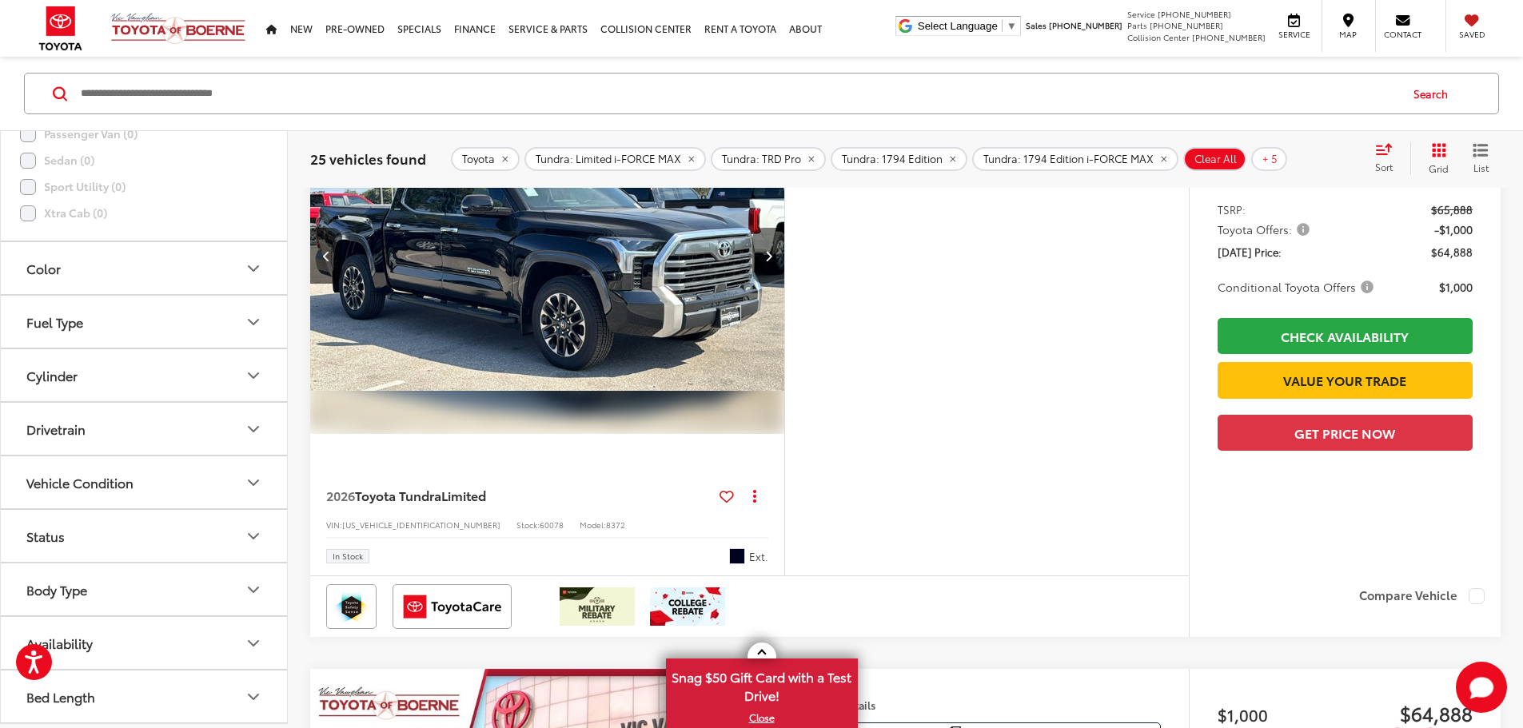
click at [784, 284] on button "Next image" at bounding box center [768, 256] width 32 height 56
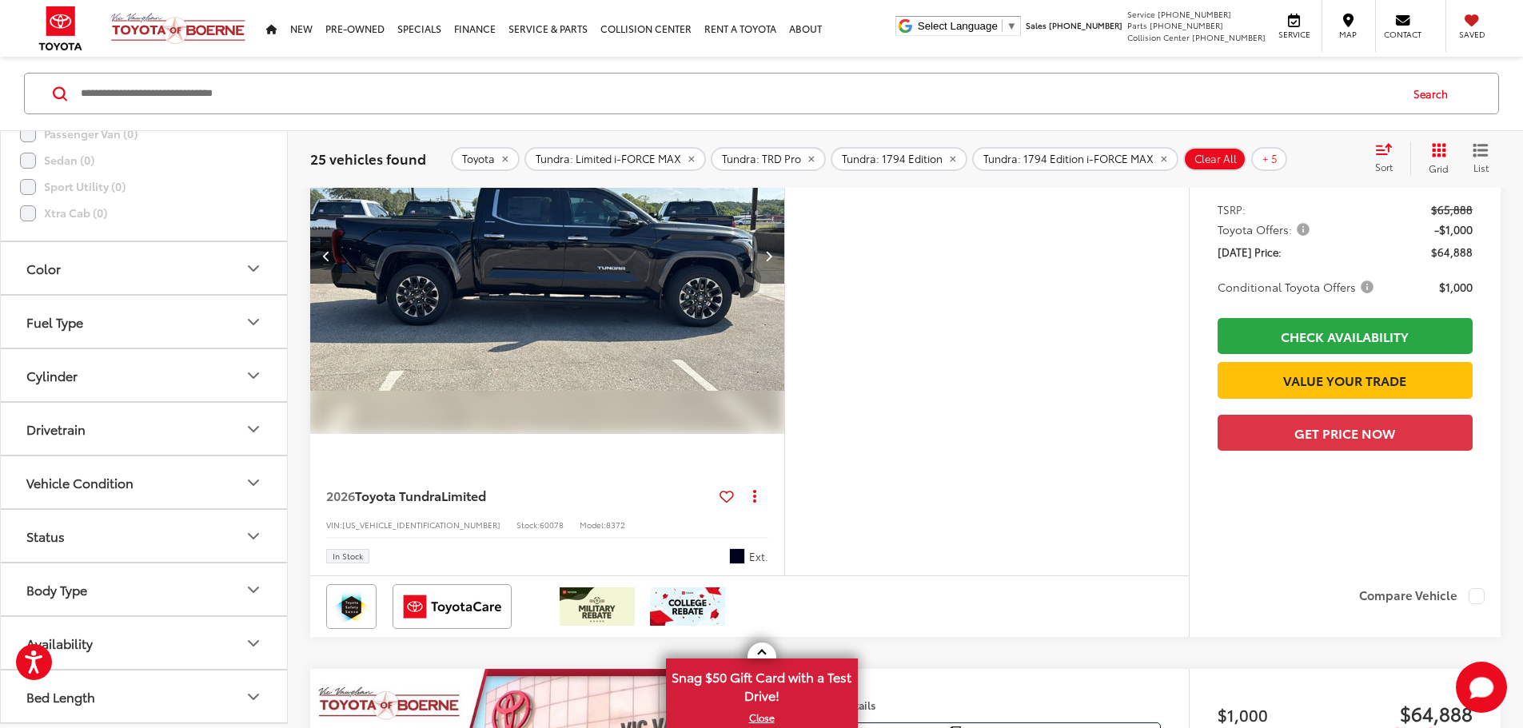
click at [784, 284] on button "Next image" at bounding box center [768, 256] width 32 height 56
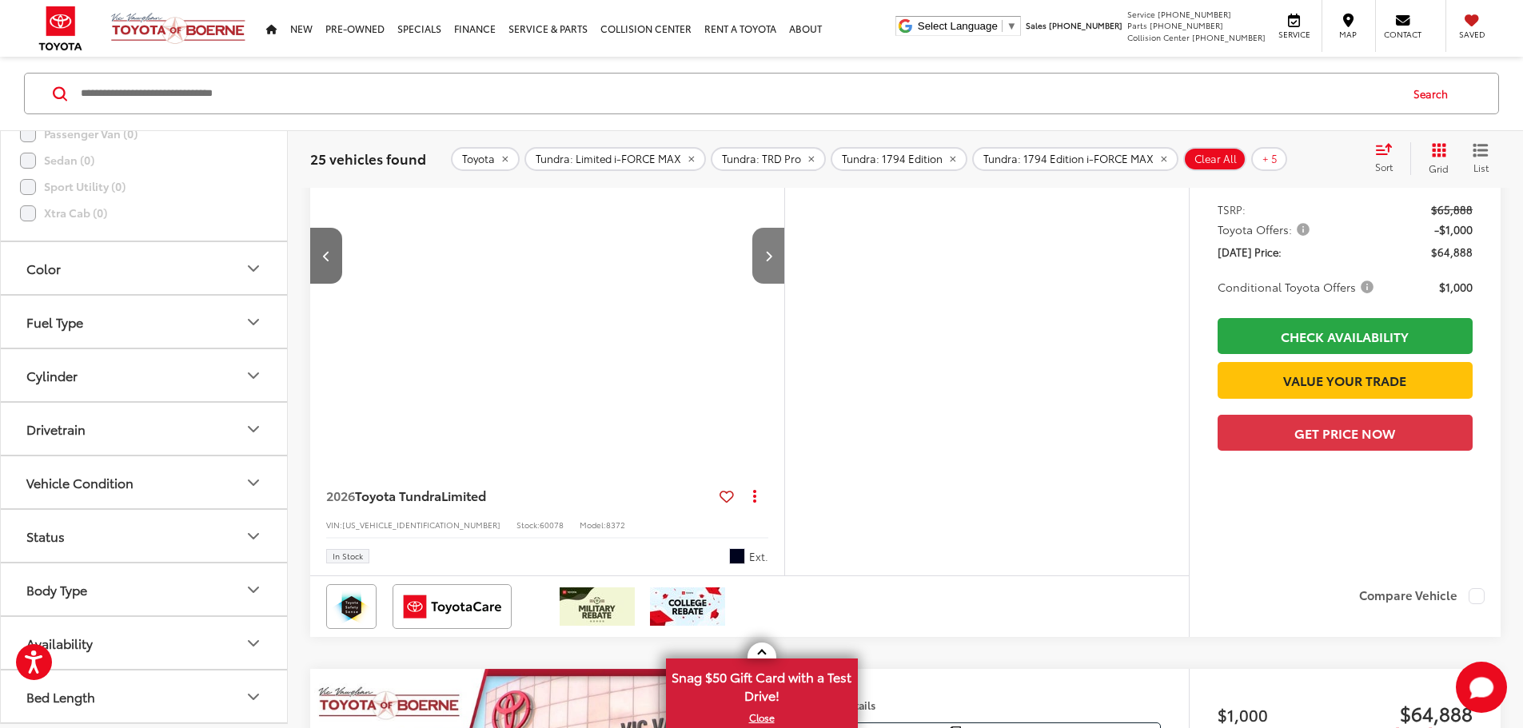
scroll to position [0, 2425]
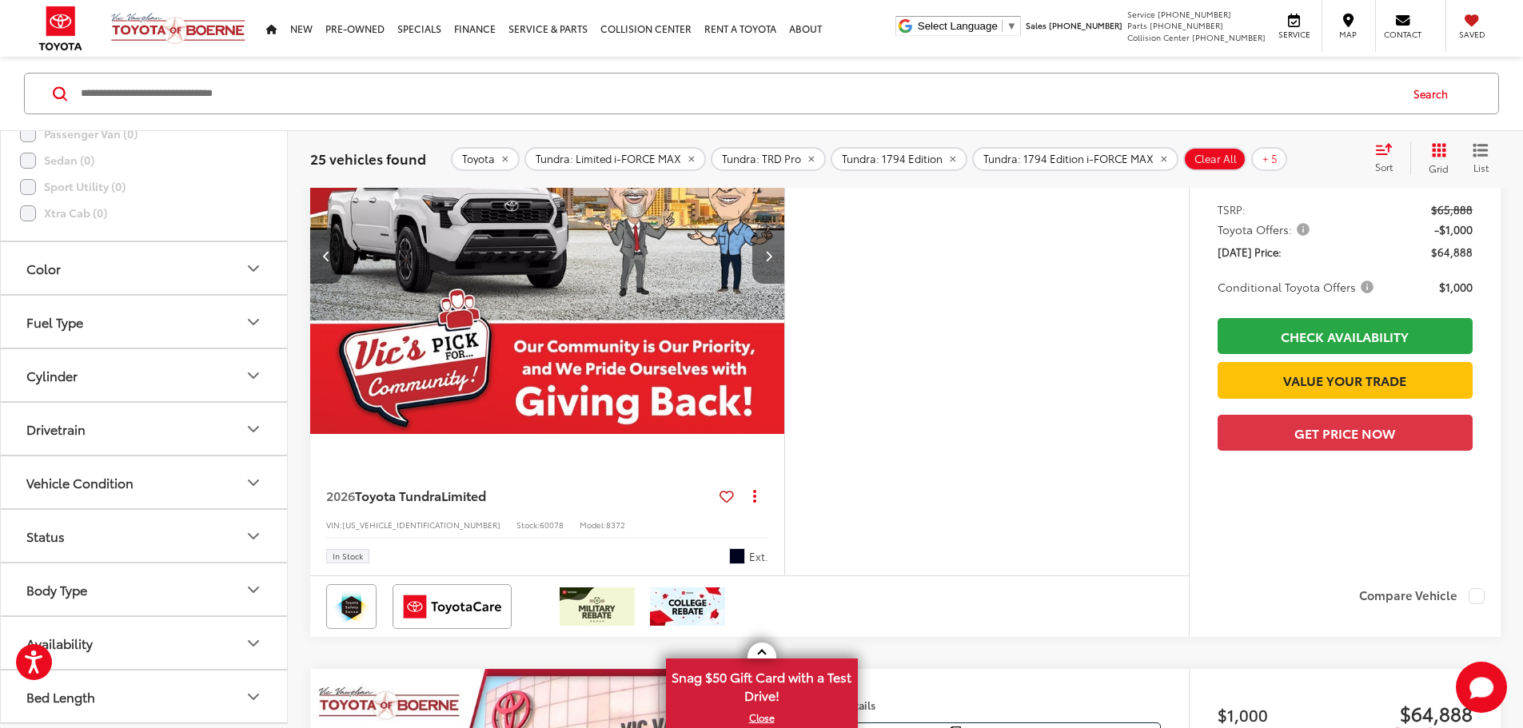
click at [784, 284] on button "Next image" at bounding box center [768, 256] width 32 height 56
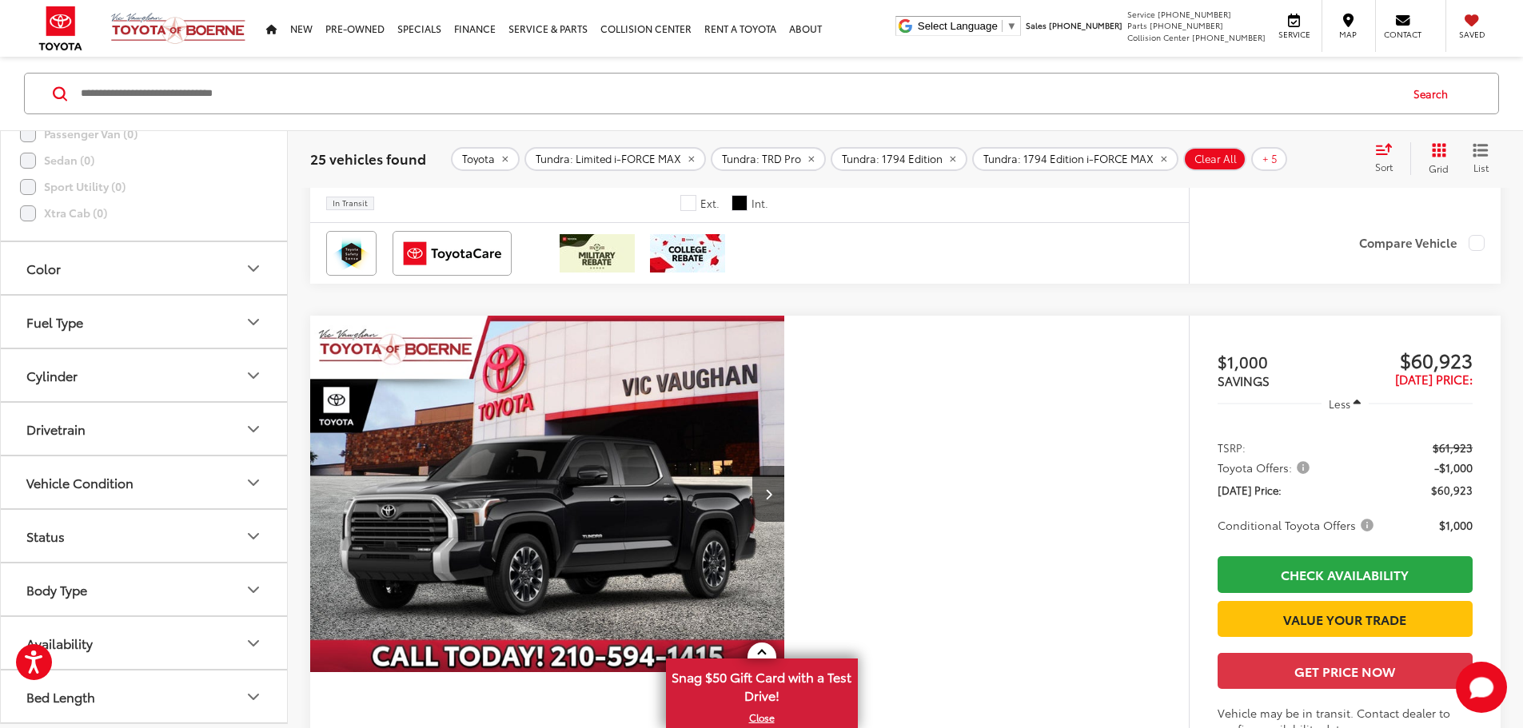
scroll to position [3678, 0]
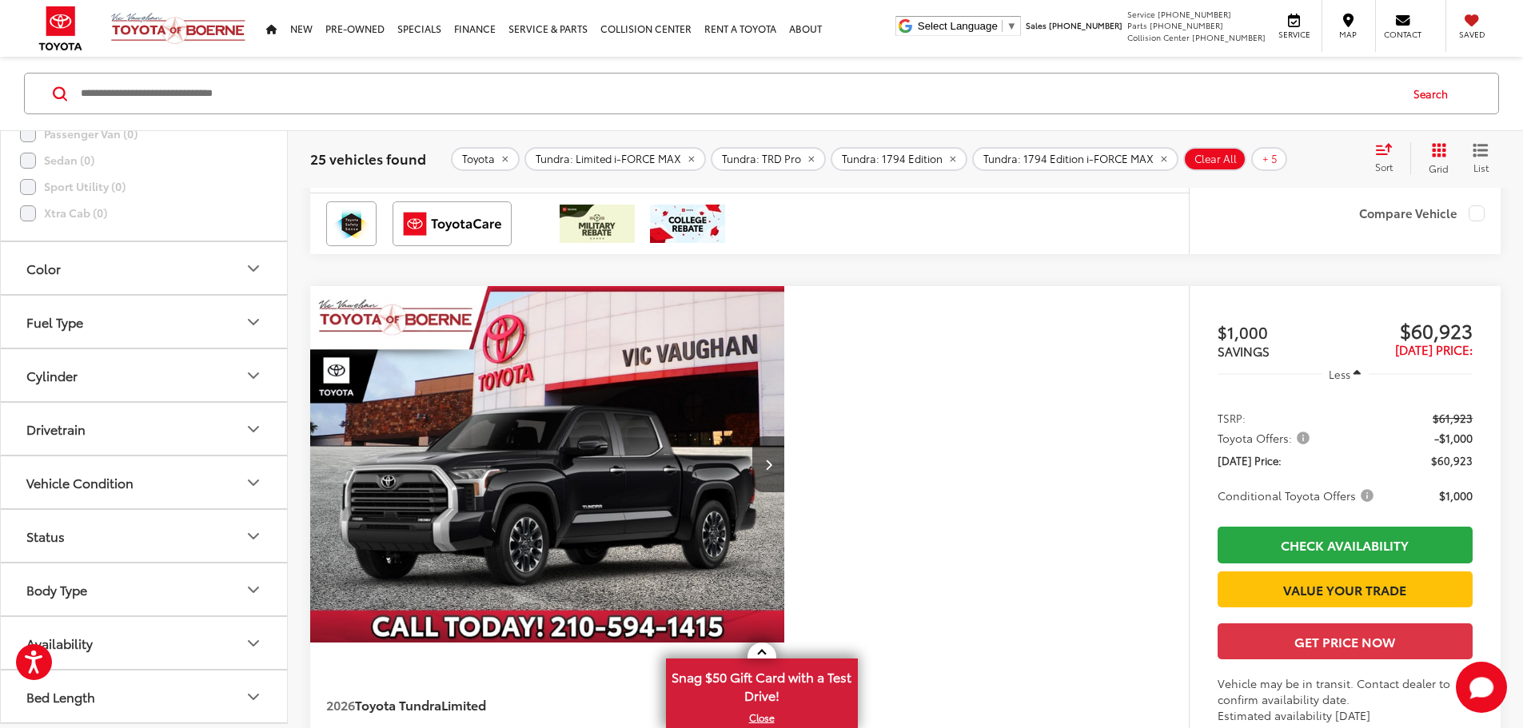
scroll to position [3518, 0]
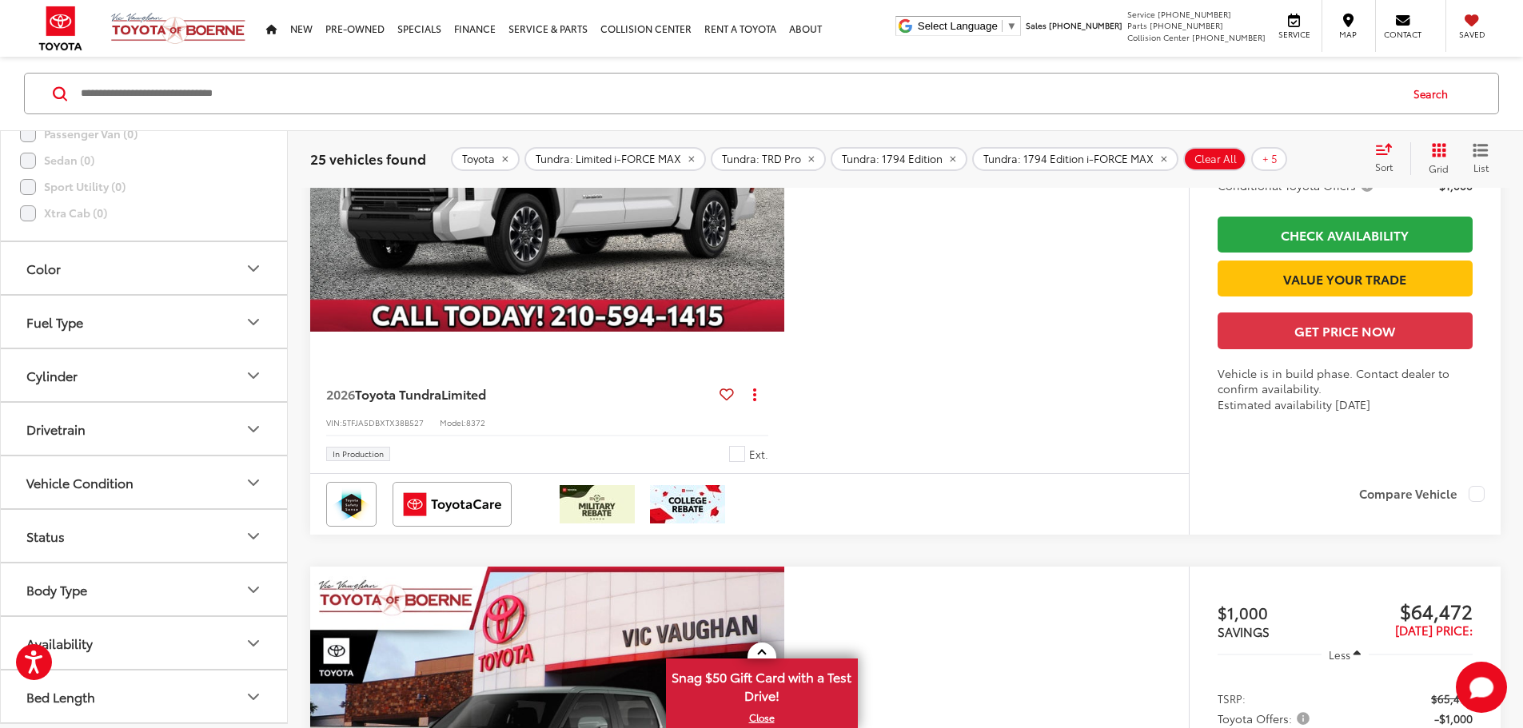
scroll to position [5117, 0]
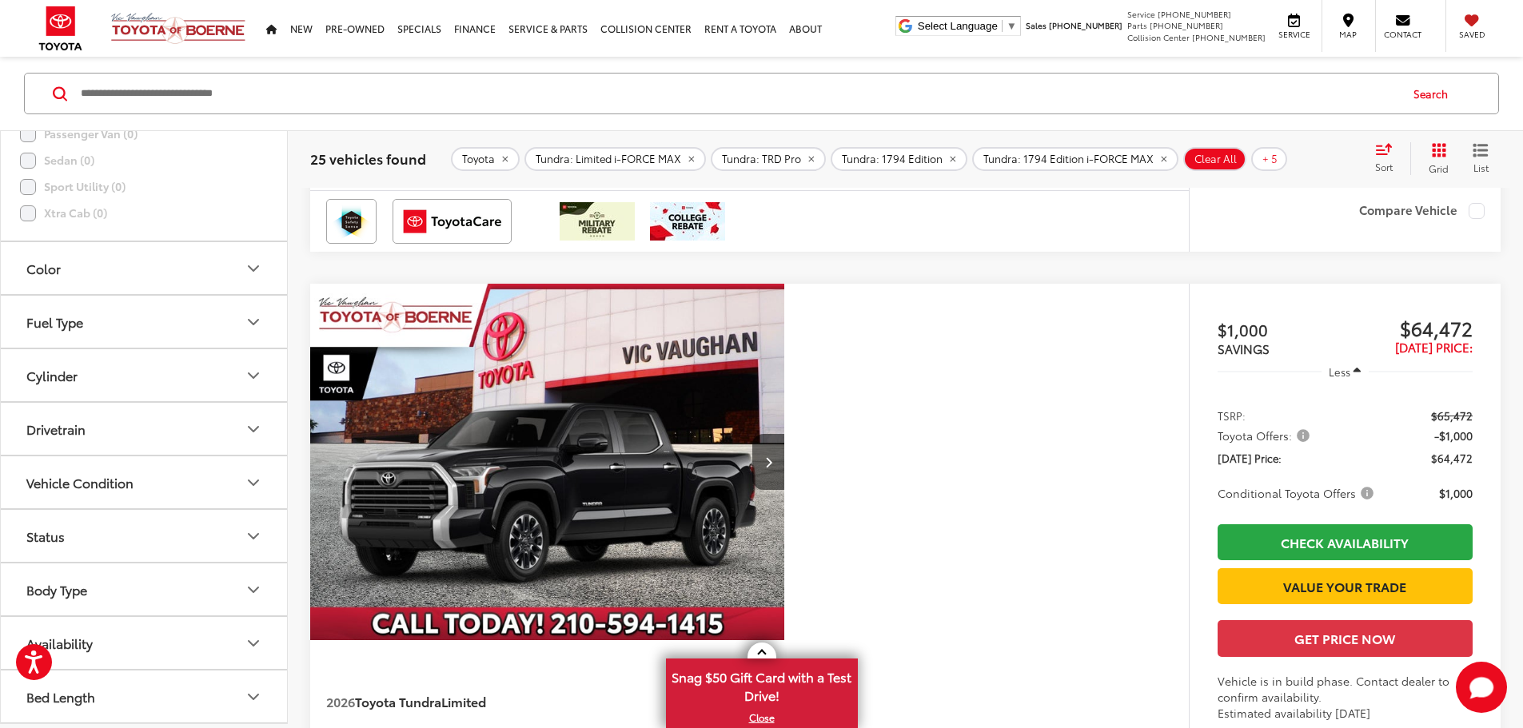
scroll to position [5997, 0]
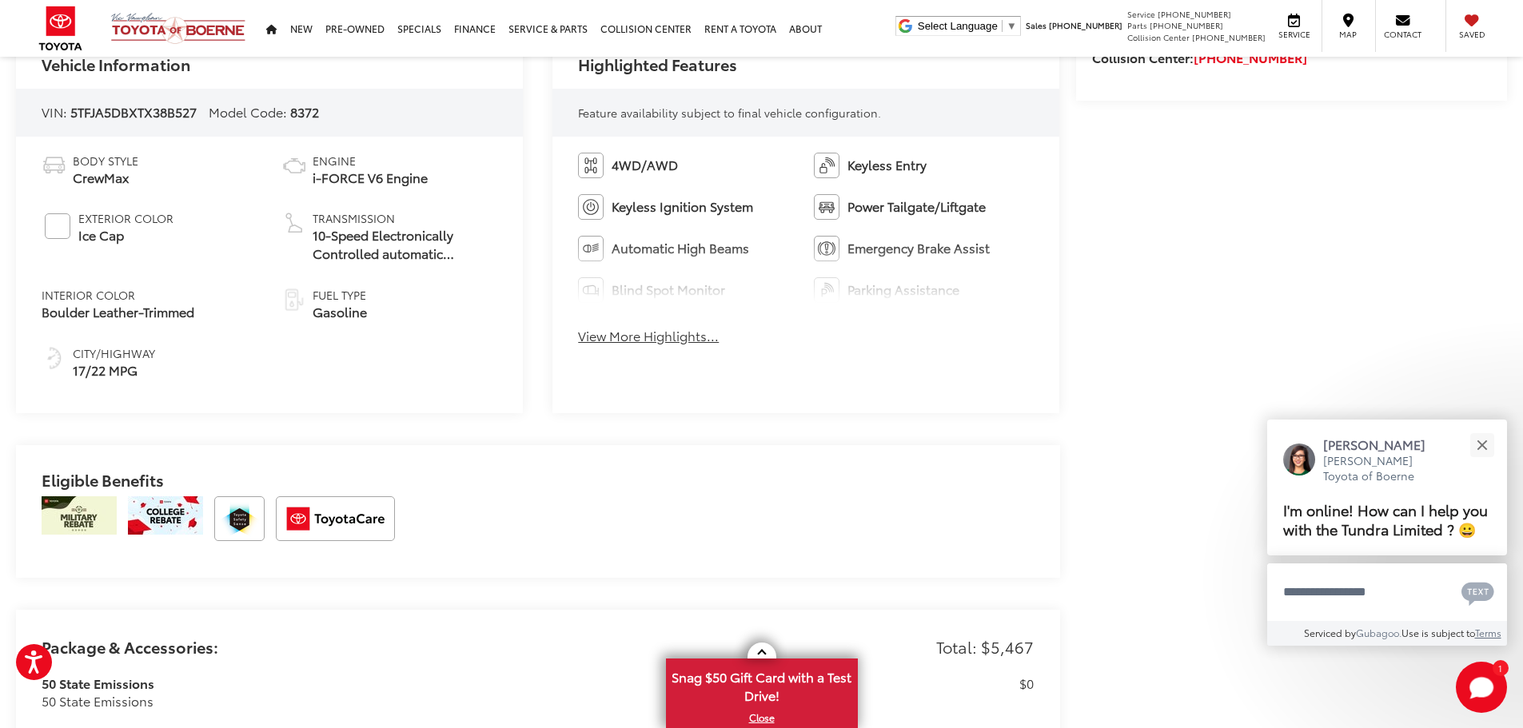
scroll to position [800, 0]
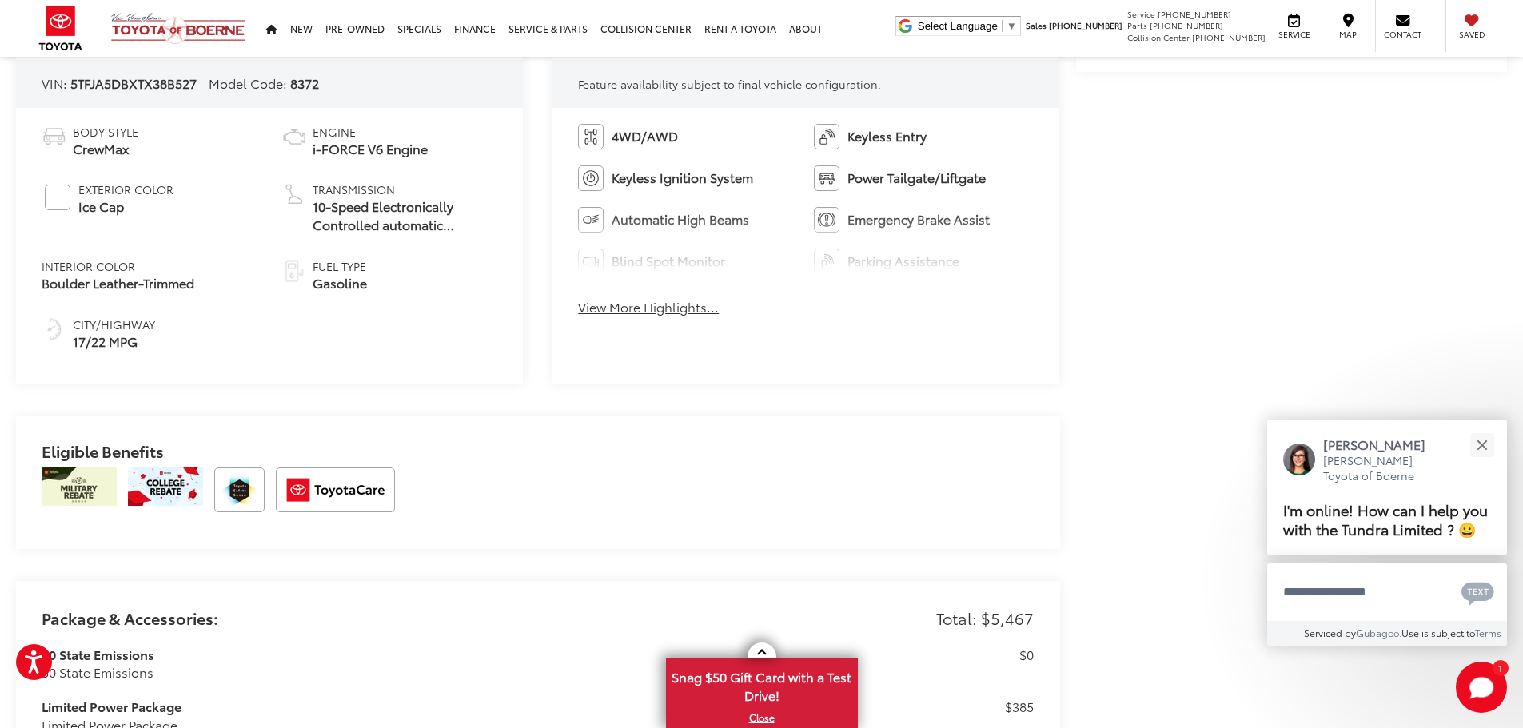
click at [659, 306] on button "View More Highlights..." at bounding box center [648, 307] width 141 height 18
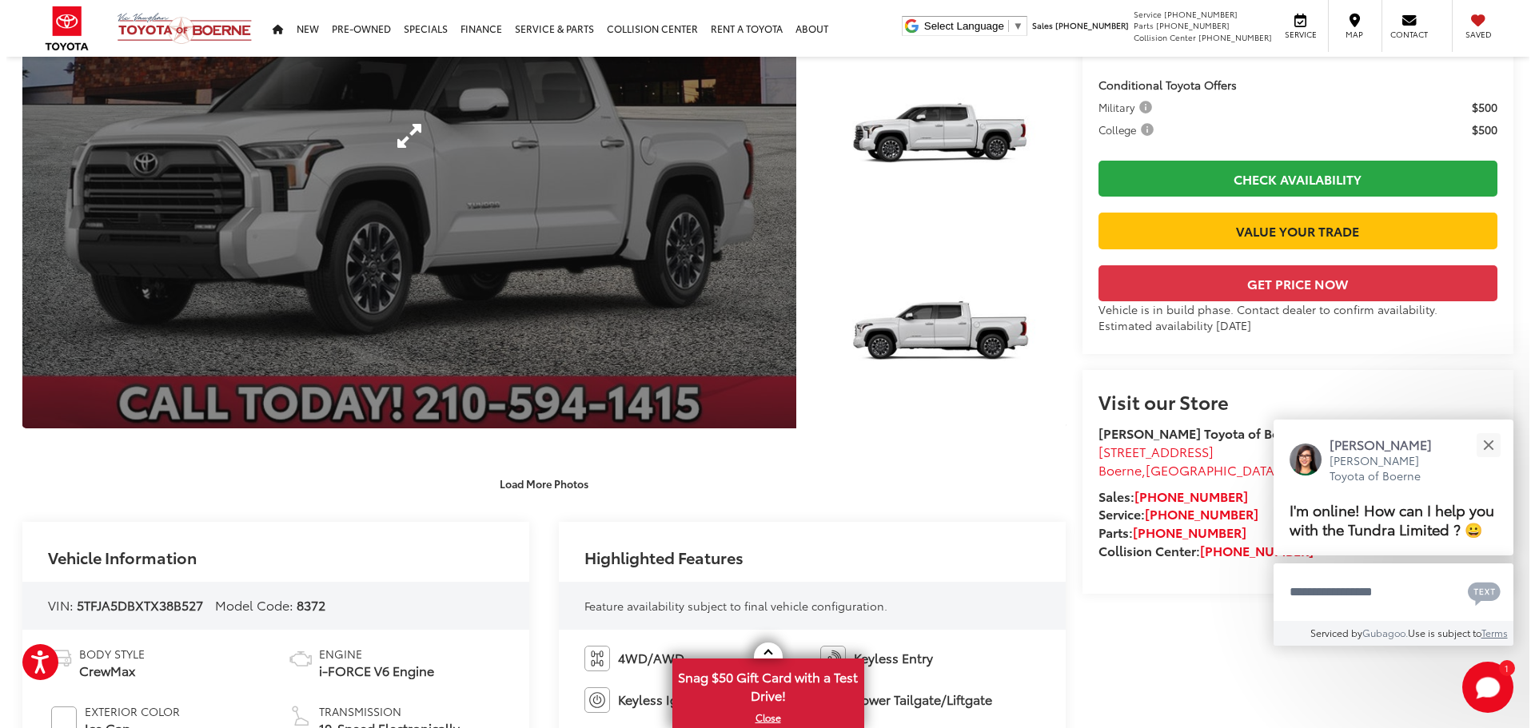
scroll to position [240, 0]
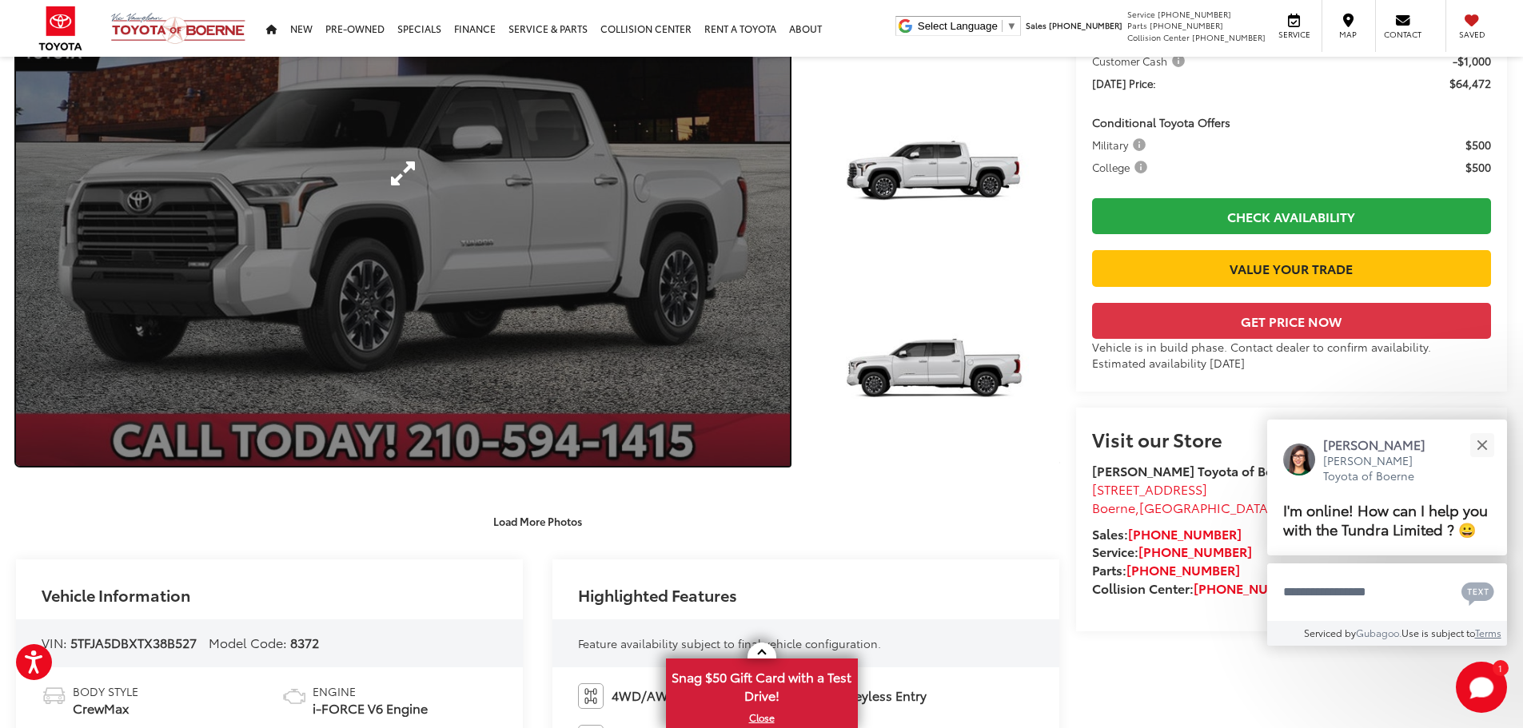
click at [572, 263] on link "Expand Photo 0" at bounding box center [403, 173] width 774 height 585
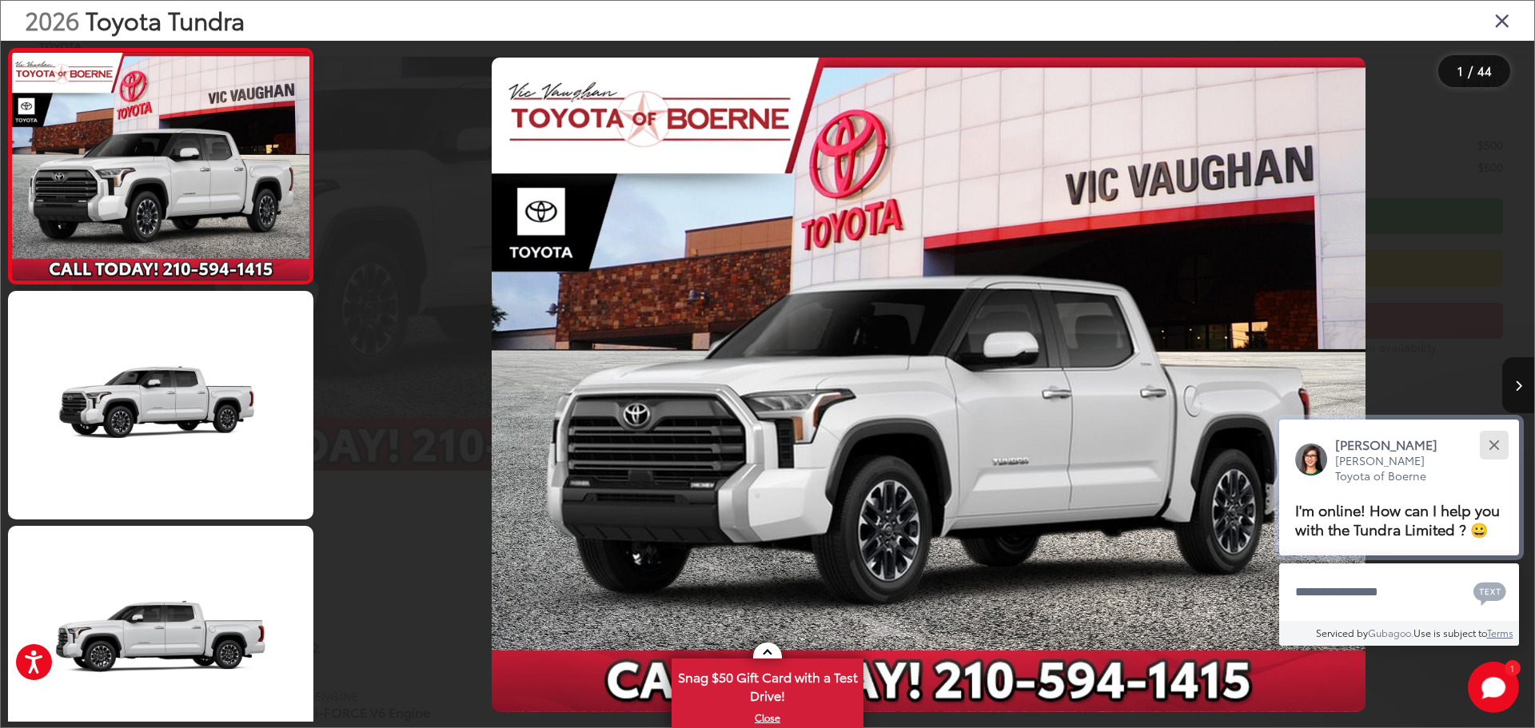
click at [1494, 443] on div "Close" at bounding box center [1494, 445] width 10 height 10
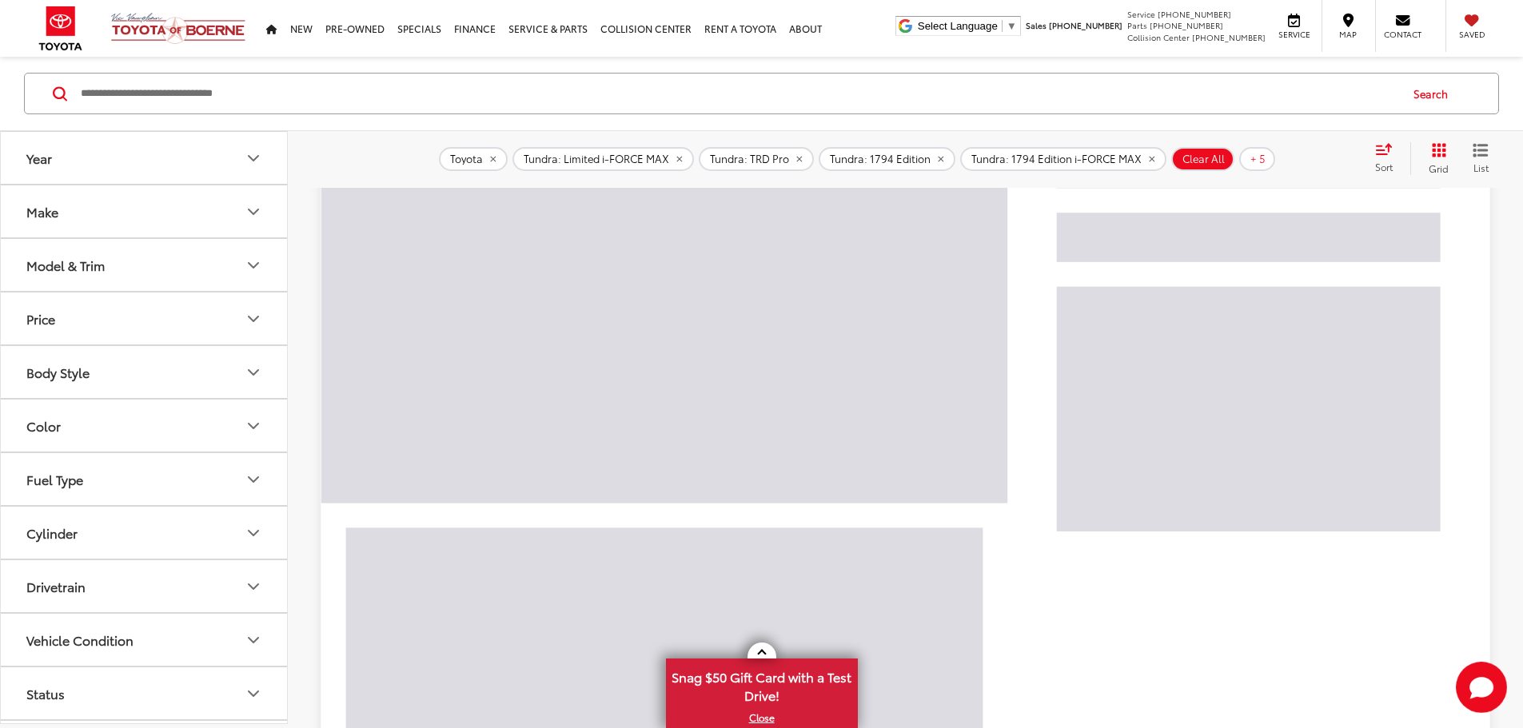
scroll to position [177, 0]
